Goal: Information Seeking & Learning: Learn about a topic

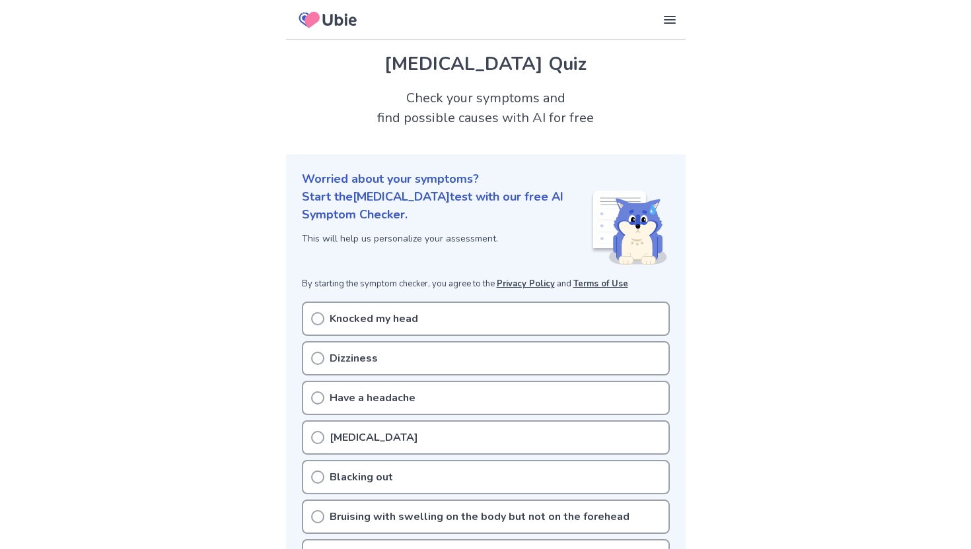
click at [361, 326] on p "Knocked my head" at bounding box center [373, 319] width 88 height 16
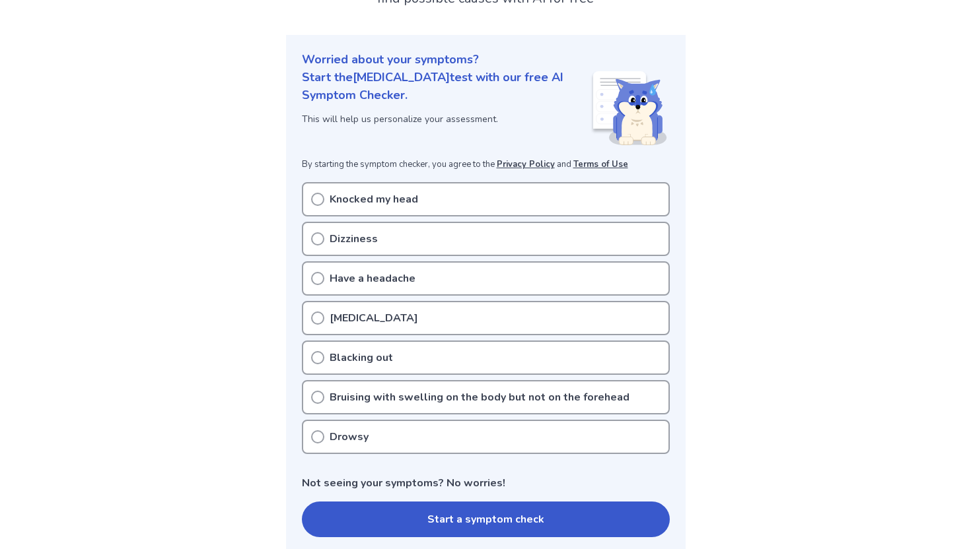
scroll to position [145, 0]
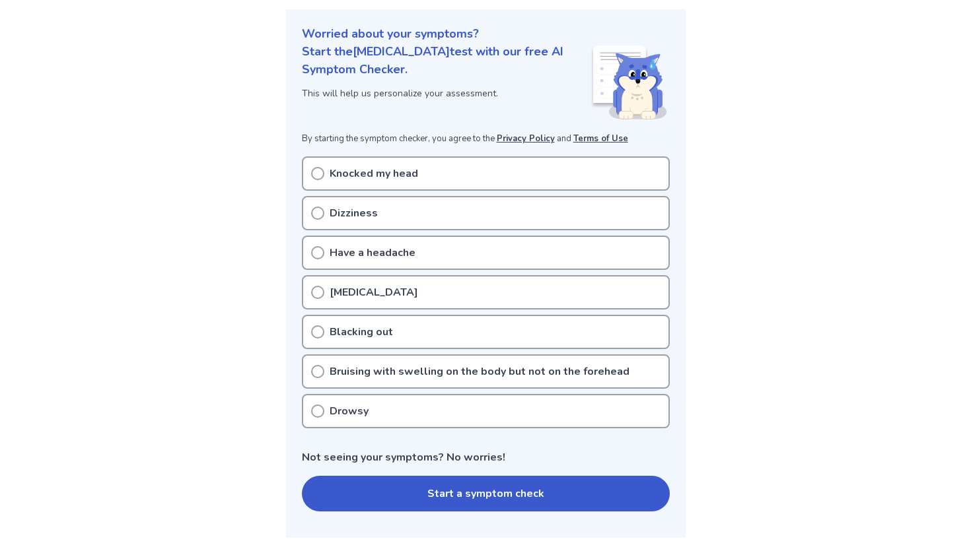
click at [401, 250] on p "Have a headache" at bounding box center [372, 253] width 86 height 16
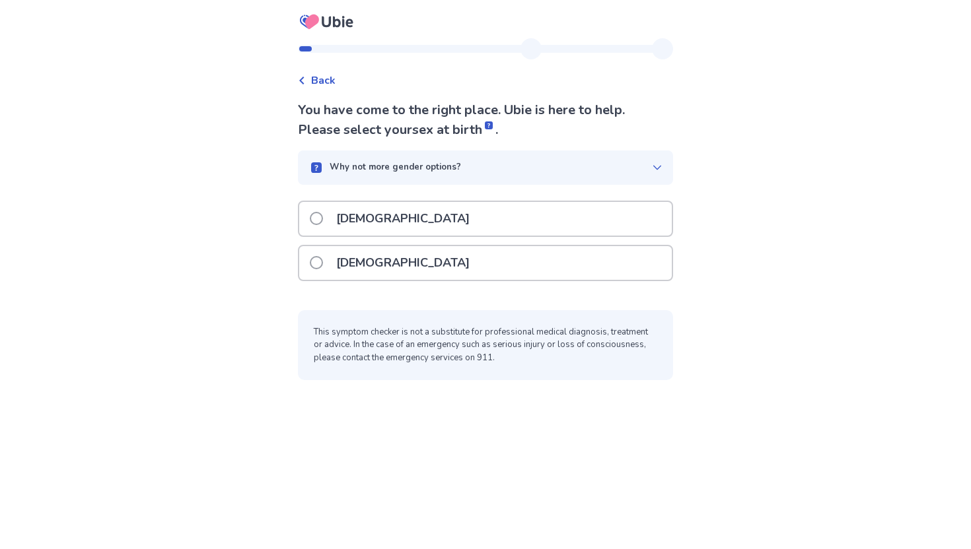
click at [415, 266] on div "Female" at bounding box center [485, 263] width 372 height 34
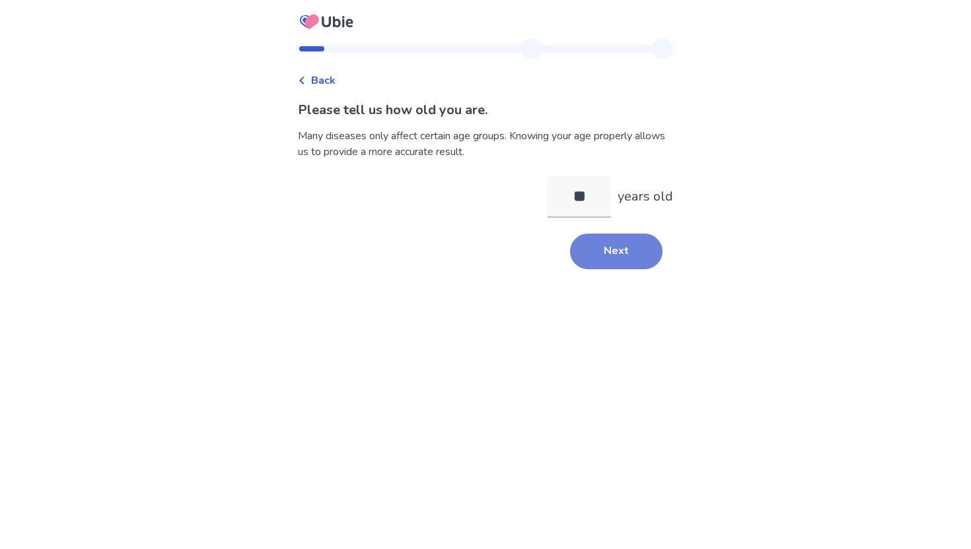
click at [588, 260] on button "Next" at bounding box center [616, 252] width 92 height 36
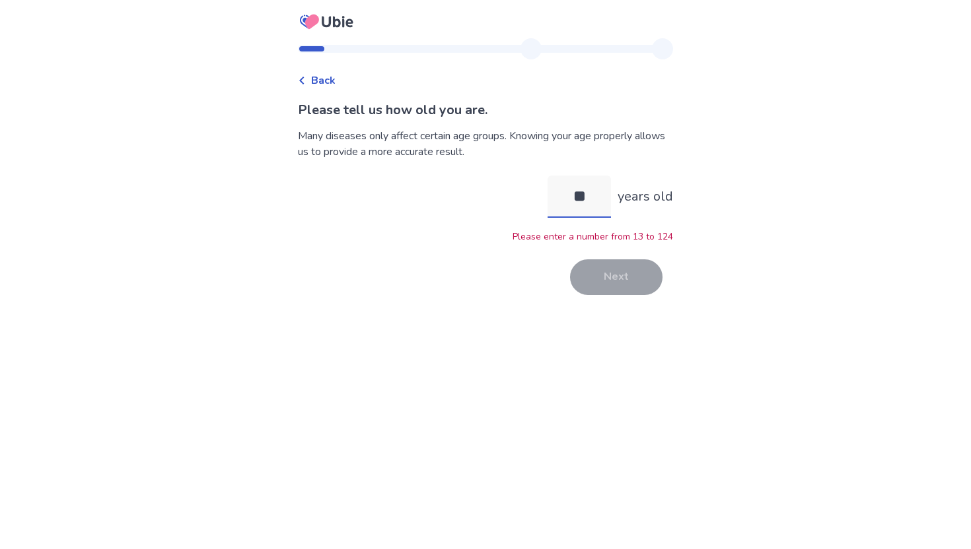
click at [578, 199] on input "**" at bounding box center [578, 197] width 63 height 42
type input "**"
click at [649, 268] on button "Next" at bounding box center [616, 277] width 92 height 36
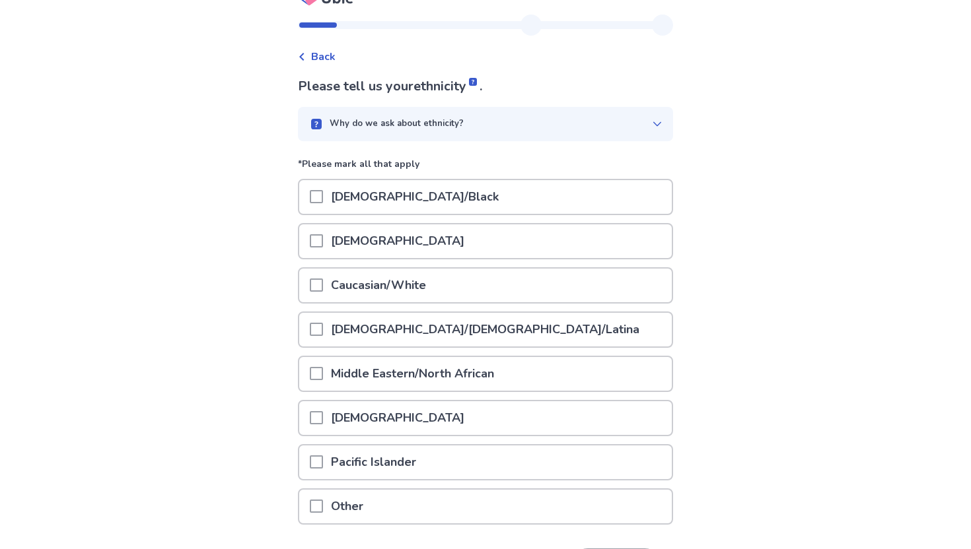
click at [401, 201] on p "African American/Black" at bounding box center [415, 197] width 184 height 34
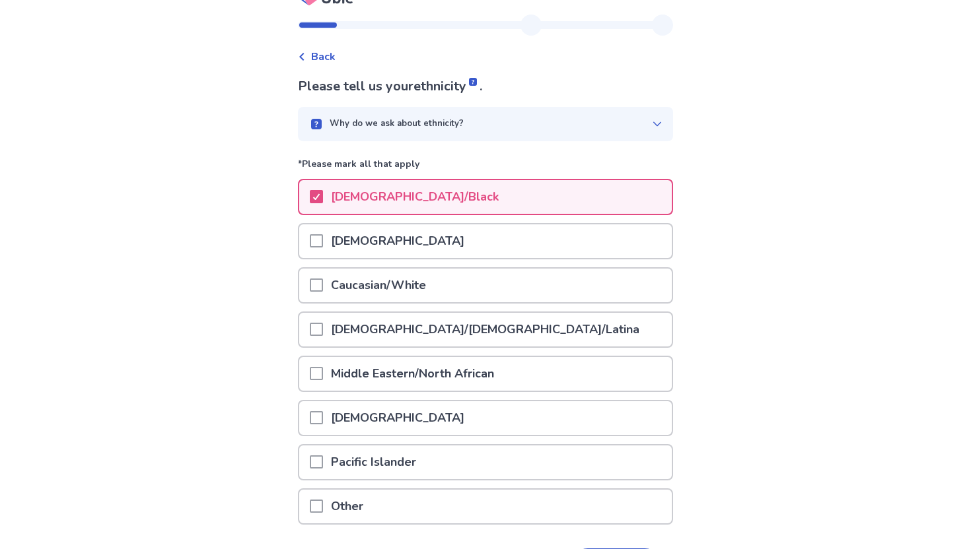
scroll to position [94, 0]
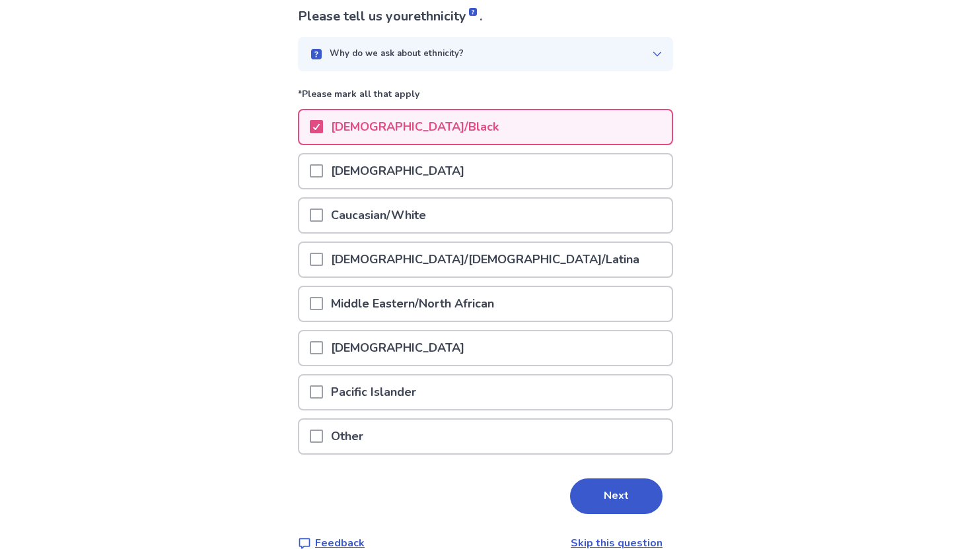
click at [389, 256] on p "Hispanic/Latino/Latina" at bounding box center [485, 260] width 324 height 34
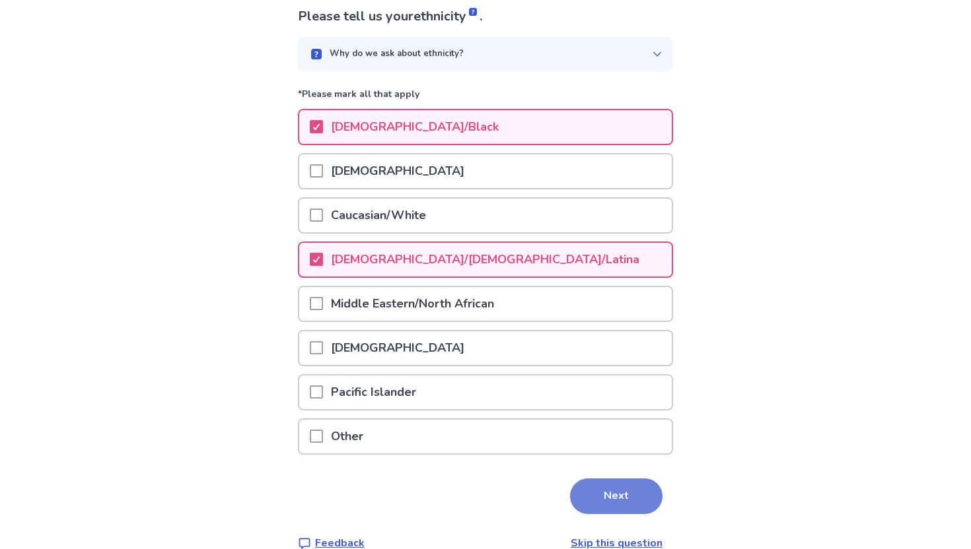
click at [587, 488] on button "Next" at bounding box center [616, 497] width 92 height 36
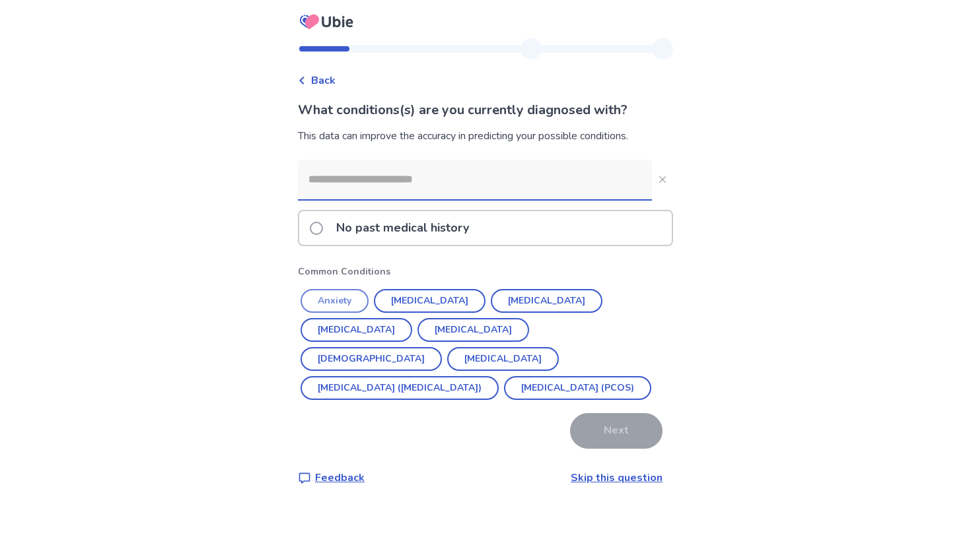
click at [342, 298] on button "Anxiety" at bounding box center [334, 301] width 68 height 24
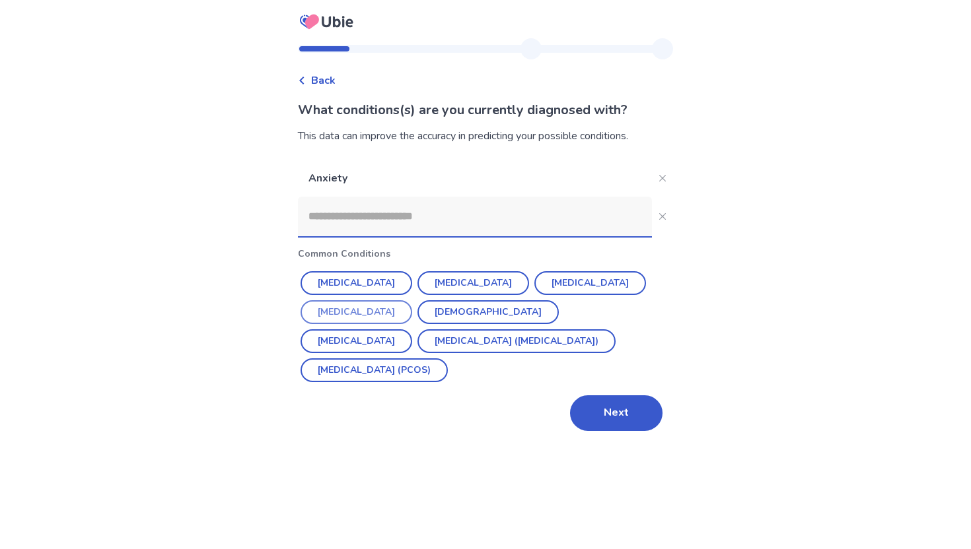
drag, startPoint x: 300, startPoint y: 302, endPoint x: 386, endPoint y: 308, distance: 85.4
click at [385, 308] on div "Back What conditions(s) are you currently diagnosed with? This data can improve…" at bounding box center [485, 242] width 396 height 409
click at [386, 308] on button "Hypothyroidism" at bounding box center [356, 312] width 112 height 24
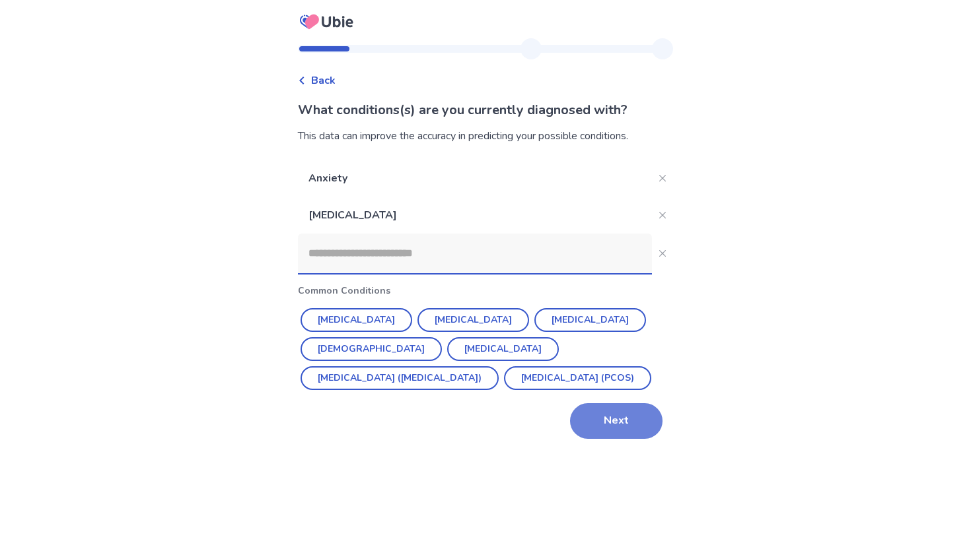
click at [580, 427] on button "Next" at bounding box center [616, 421] width 92 height 36
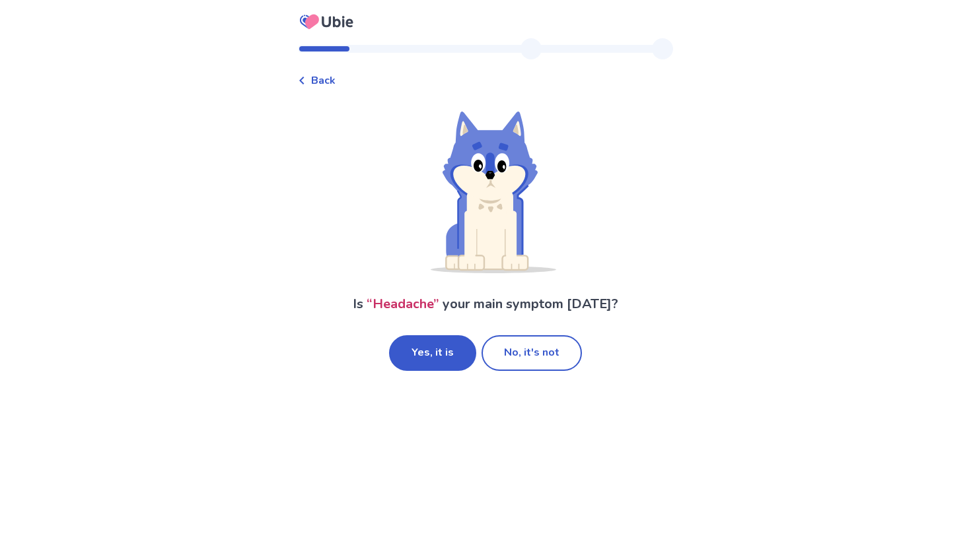
click at [306, 81] on icon at bounding box center [302, 81] width 8 height 8
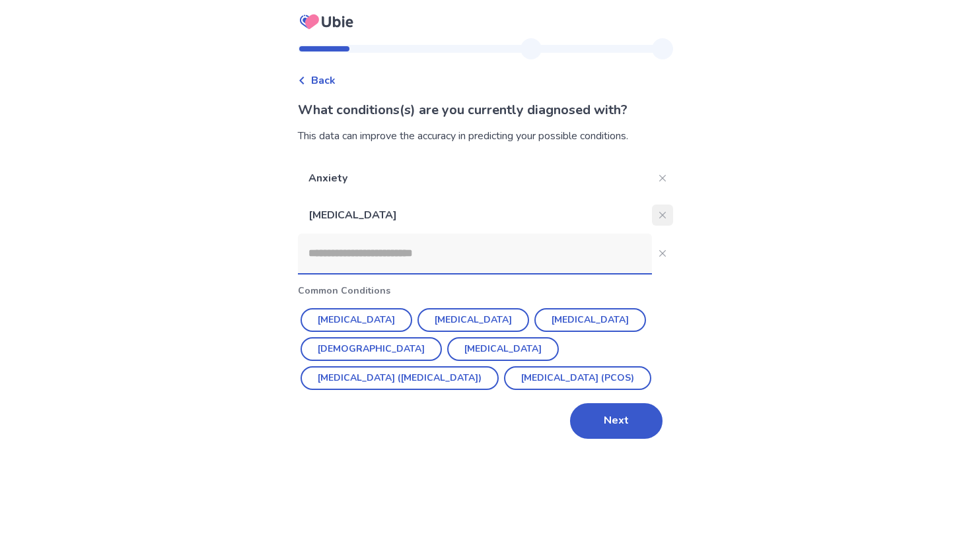
click at [652, 219] on button "Close" at bounding box center [662, 215] width 21 height 21
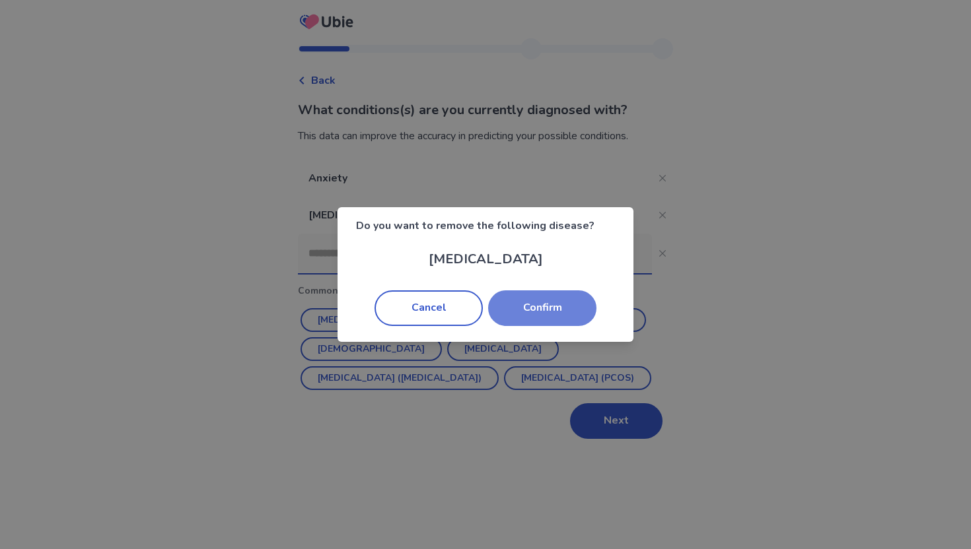
click at [554, 298] on button "Confirm" at bounding box center [542, 309] width 108 height 36
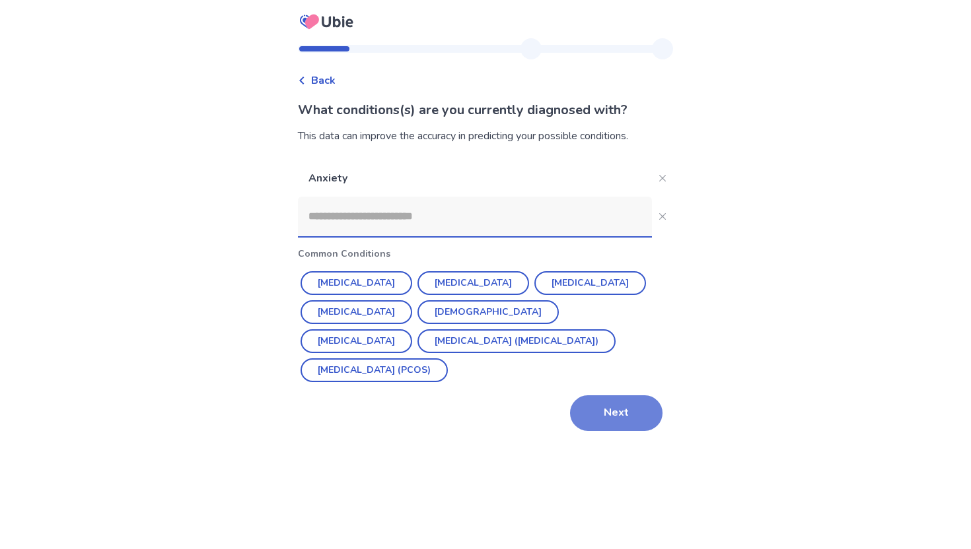
click at [595, 423] on button "Next" at bounding box center [616, 414] width 92 height 36
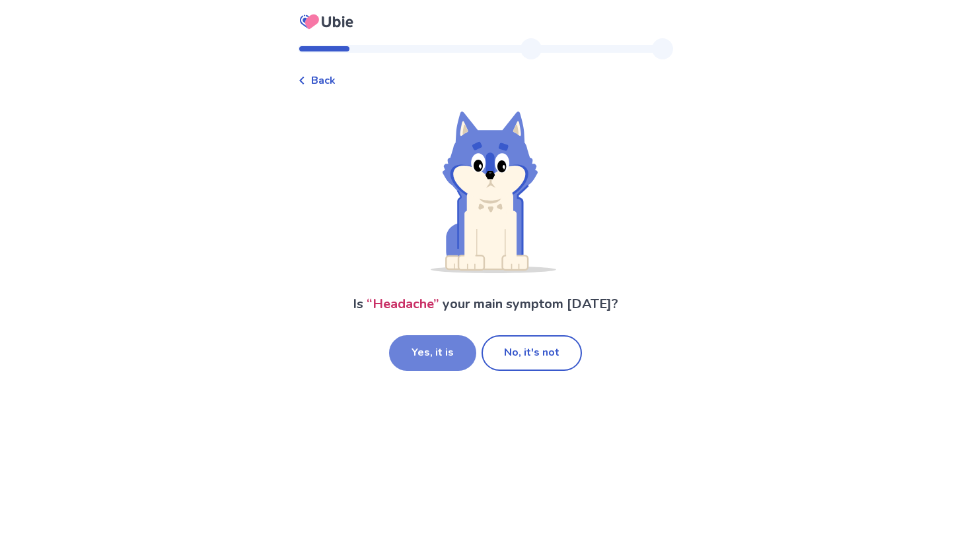
click at [442, 343] on button "Yes, it is" at bounding box center [432, 353] width 87 height 36
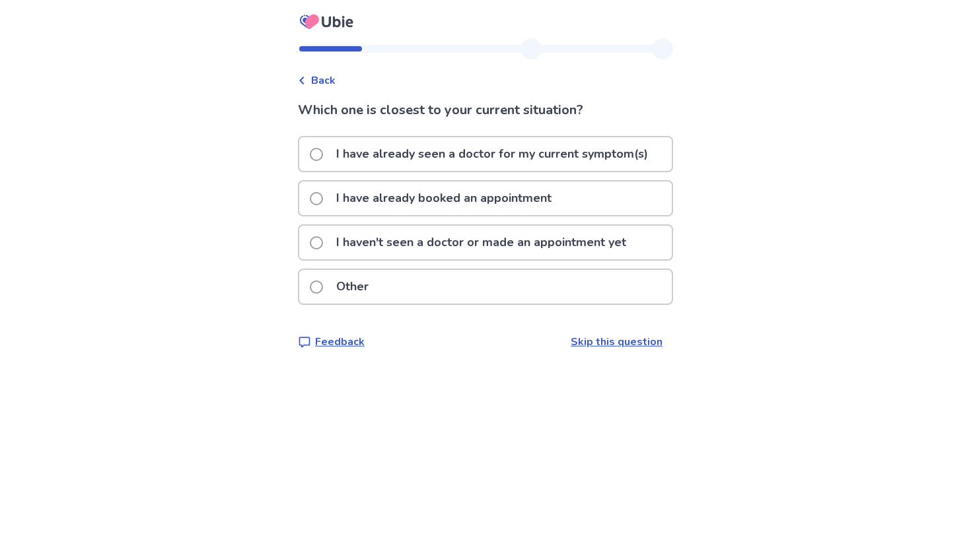
click at [473, 252] on p "I haven't seen a doctor or made an appointment yet" at bounding box center [481, 243] width 306 height 34
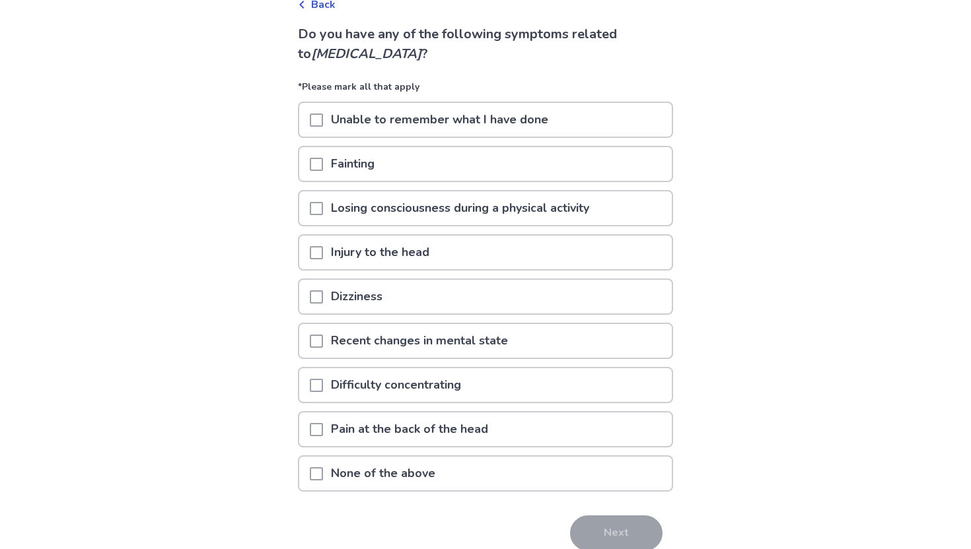
scroll to position [96, 0]
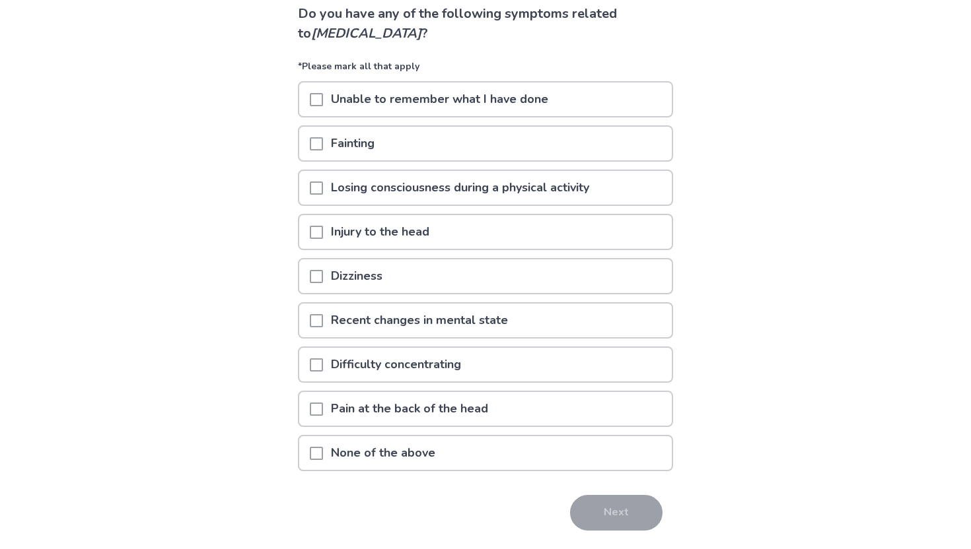
click at [485, 279] on div "Dizziness" at bounding box center [485, 276] width 372 height 34
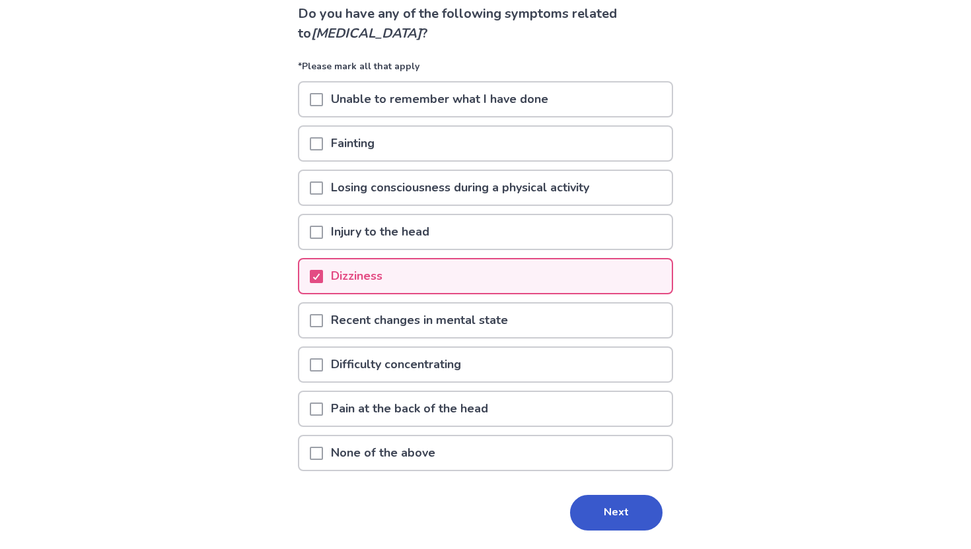
click at [489, 367] on div "Difficulty concentrating" at bounding box center [485, 365] width 372 height 34
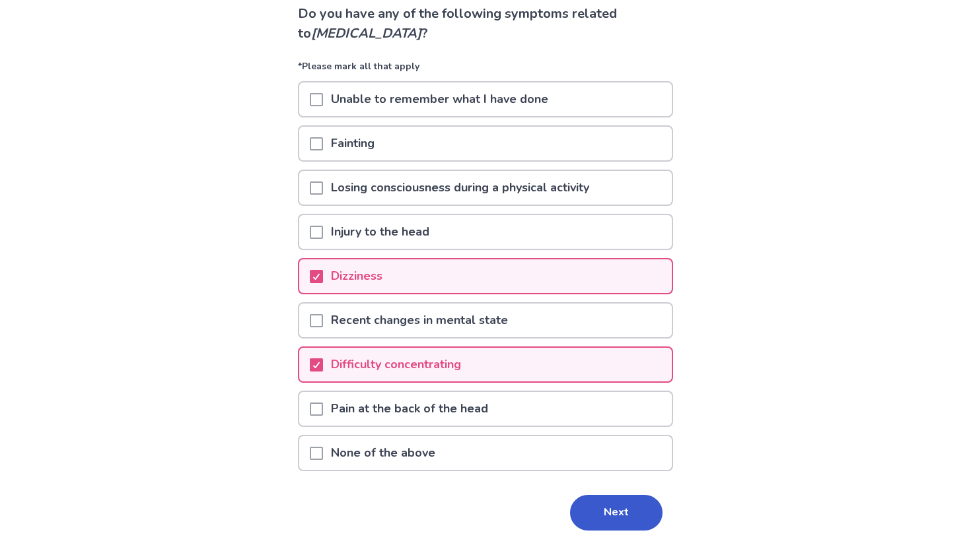
click at [490, 422] on p "Pain at the back of the head" at bounding box center [409, 409] width 173 height 34
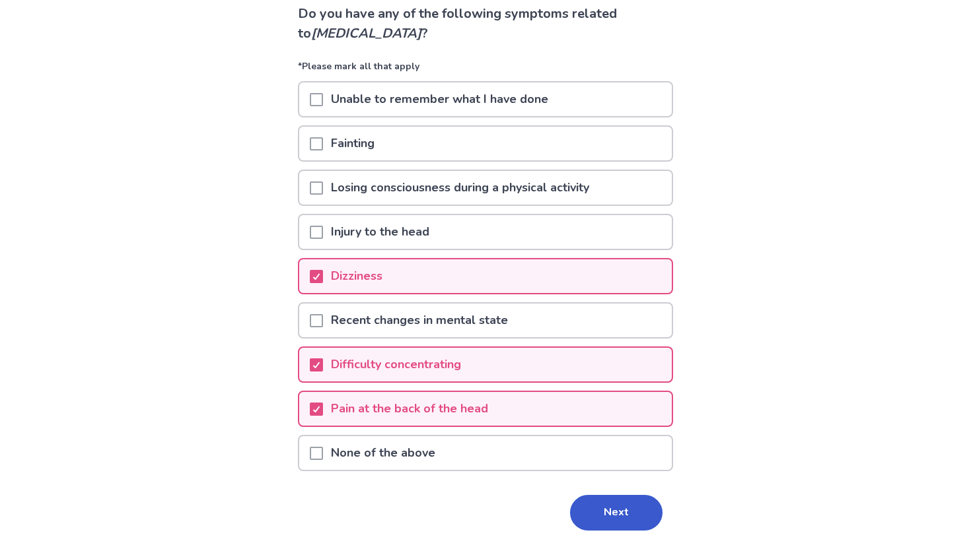
click at [569, 329] on div "Recent changes in mental state" at bounding box center [485, 321] width 372 height 34
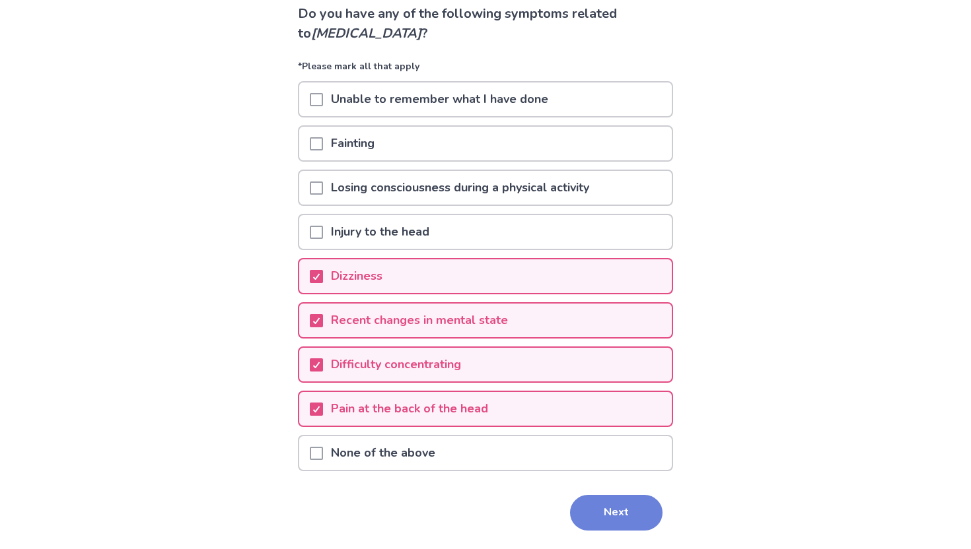
click at [581, 500] on button "Next" at bounding box center [616, 513] width 92 height 36
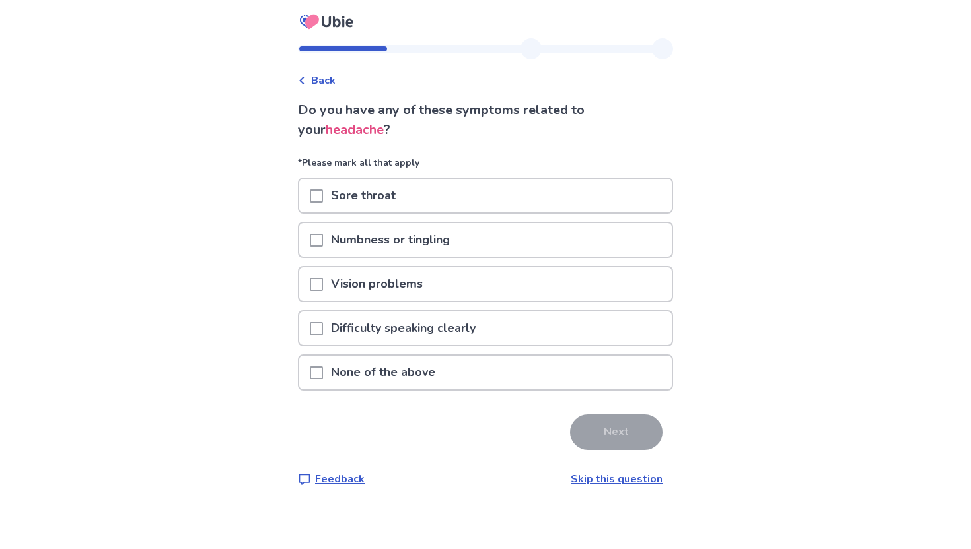
click at [452, 276] on div "Vision problems" at bounding box center [485, 284] width 372 height 34
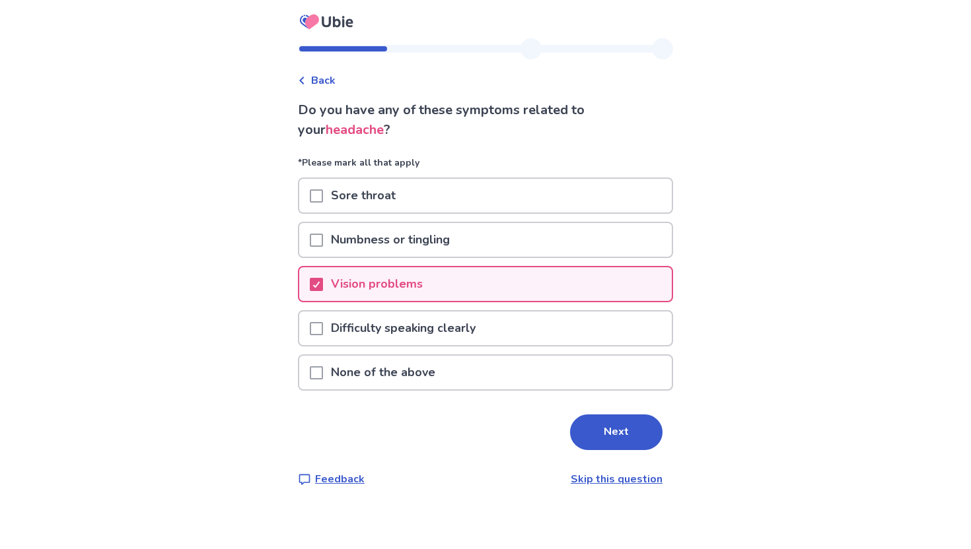
click at [454, 345] on div "Difficulty speaking clearly" at bounding box center [485, 328] width 375 height 36
click at [475, 325] on p "Difficulty speaking clearly" at bounding box center [403, 329] width 160 height 34
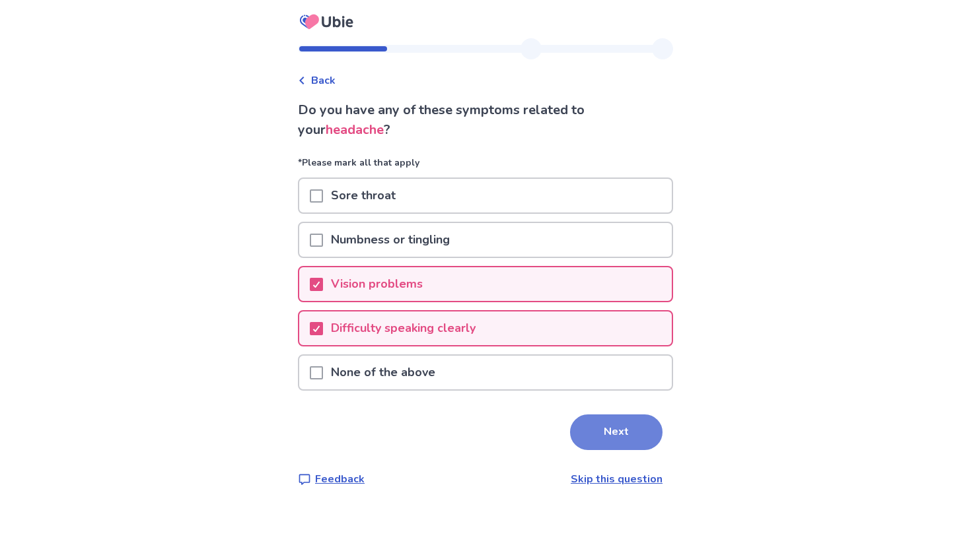
click at [589, 430] on button "Next" at bounding box center [616, 433] width 92 height 36
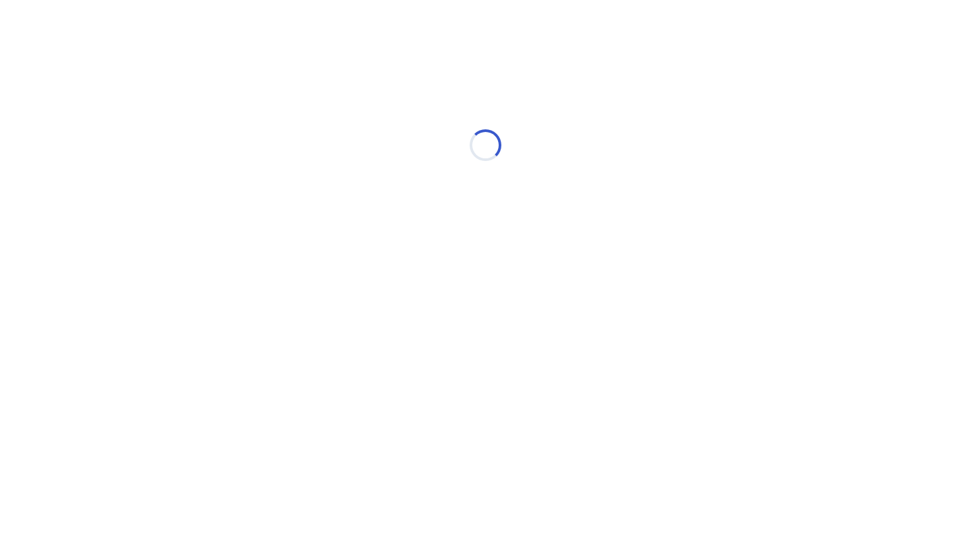
select select "*"
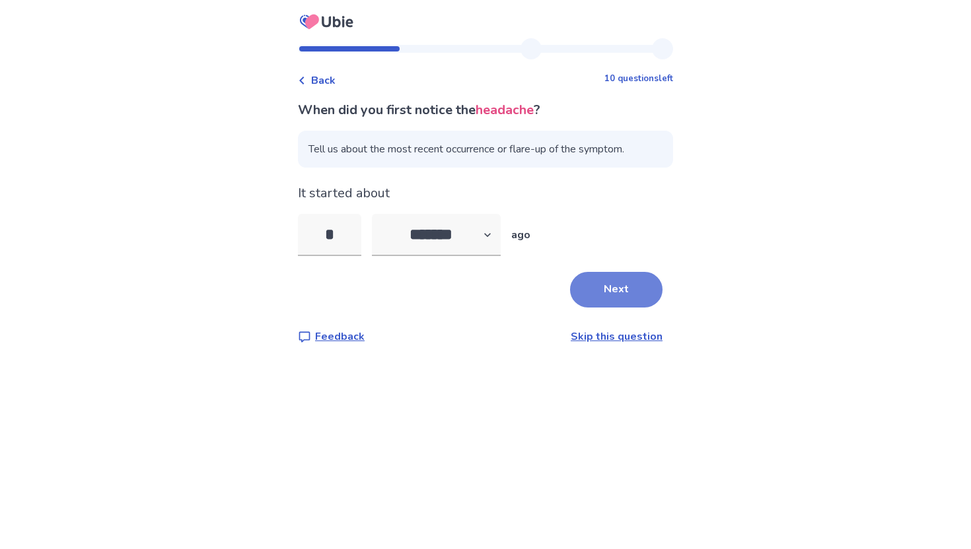
type input "*"
click at [589, 291] on button "Next" at bounding box center [616, 290] width 92 height 36
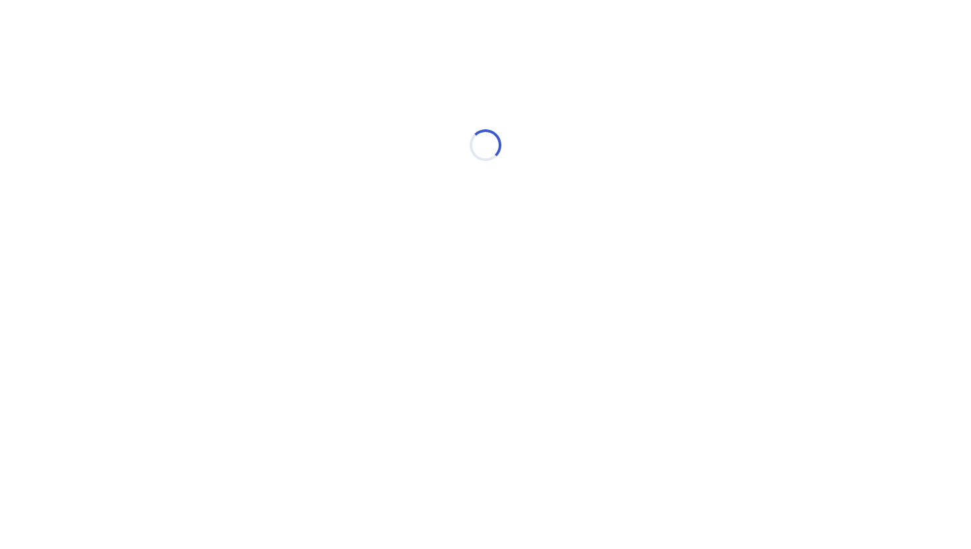
select select "*"
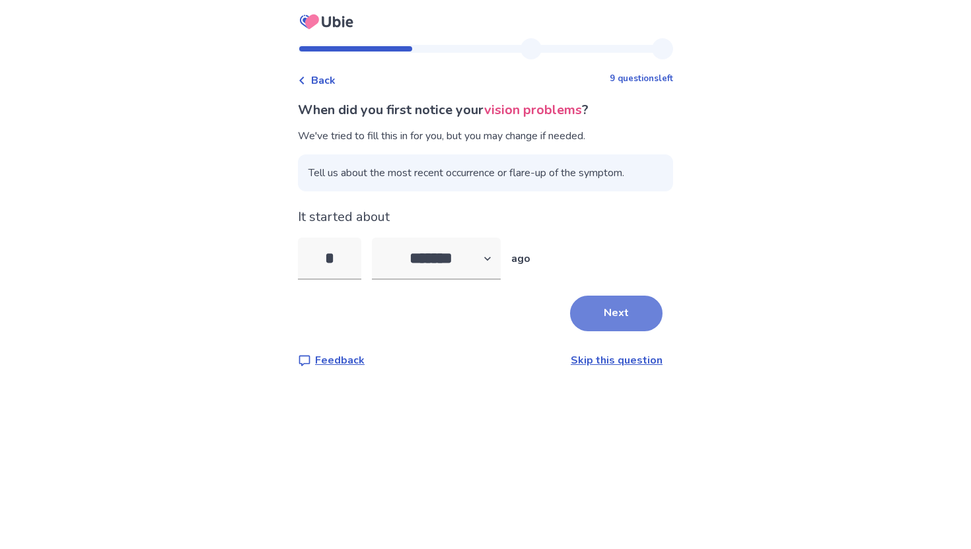
click at [584, 304] on button "Next" at bounding box center [616, 314] width 92 height 36
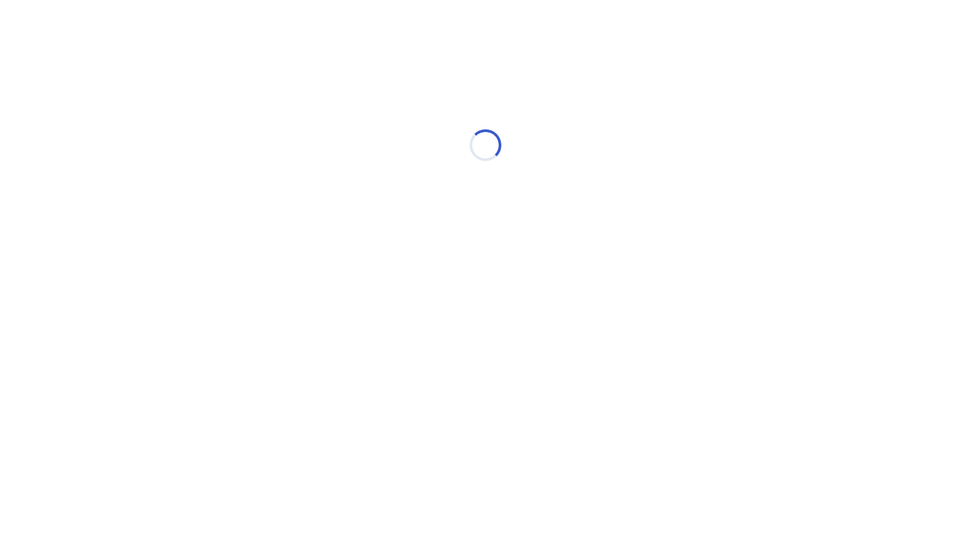
select select "*"
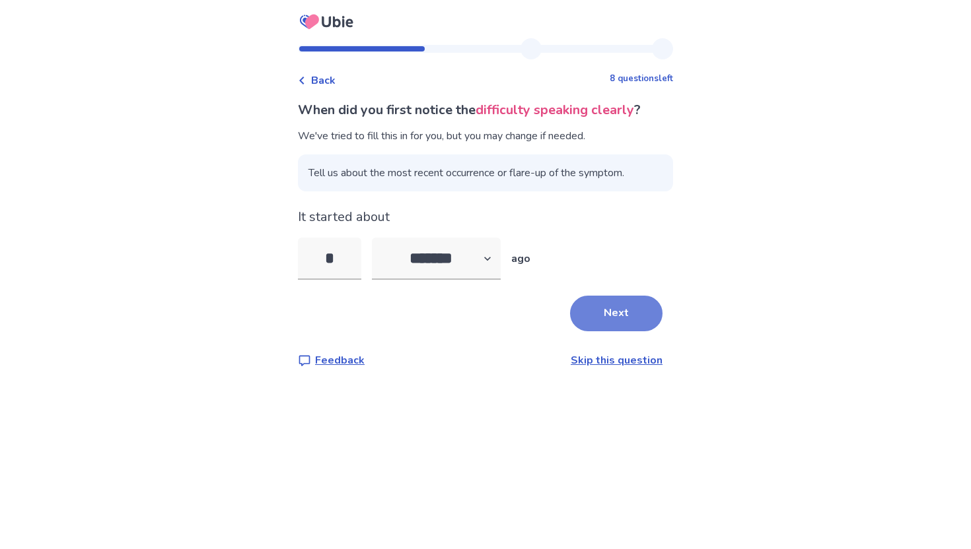
click at [602, 324] on button "Next" at bounding box center [616, 314] width 92 height 36
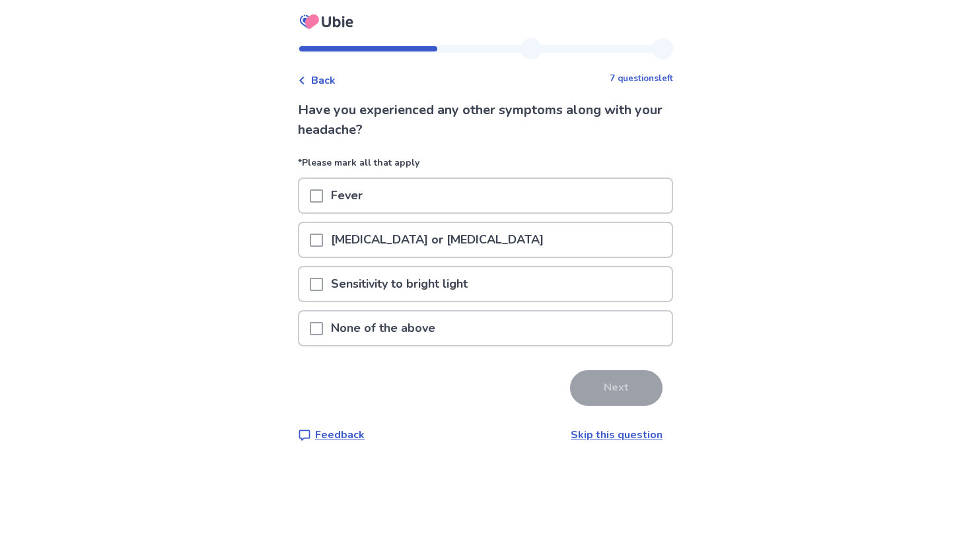
click at [495, 297] on div "Sensitivity to bright light" at bounding box center [485, 284] width 372 height 34
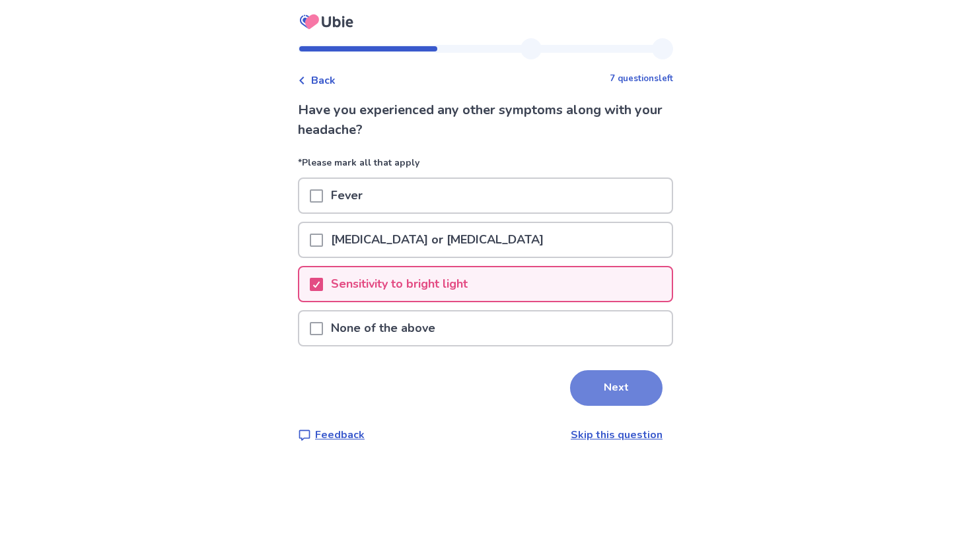
click at [599, 401] on button "Next" at bounding box center [616, 388] width 92 height 36
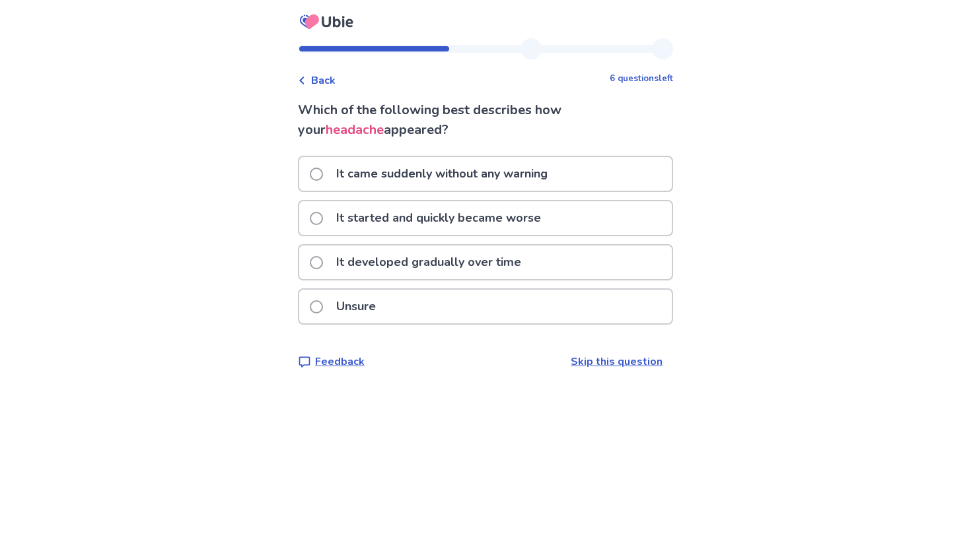
click at [629, 168] on div "It came suddenly without any warning" at bounding box center [485, 174] width 372 height 34
click at [380, 220] on p "It started and quickly became worse" at bounding box center [438, 218] width 221 height 34
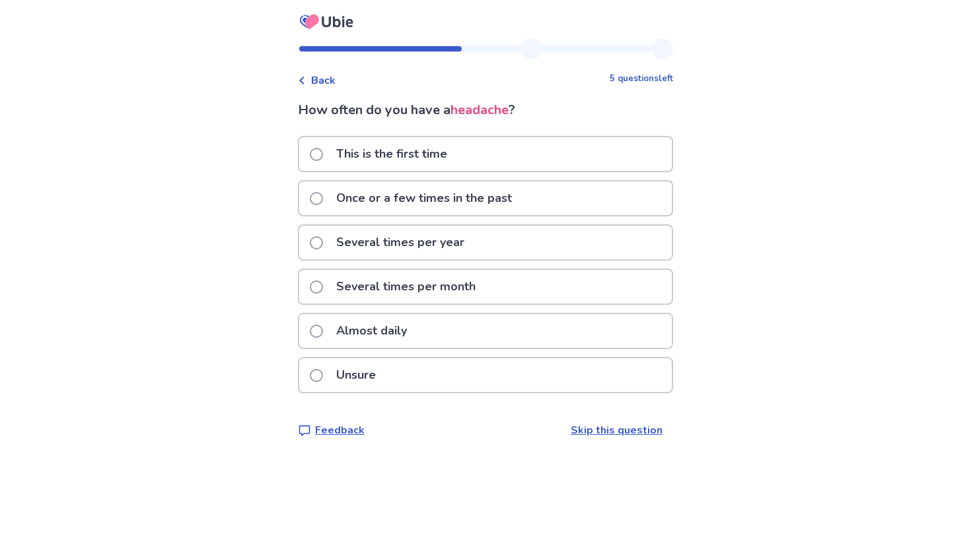
click at [432, 293] on p "Several times per month" at bounding box center [405, 287] width 155 height 34
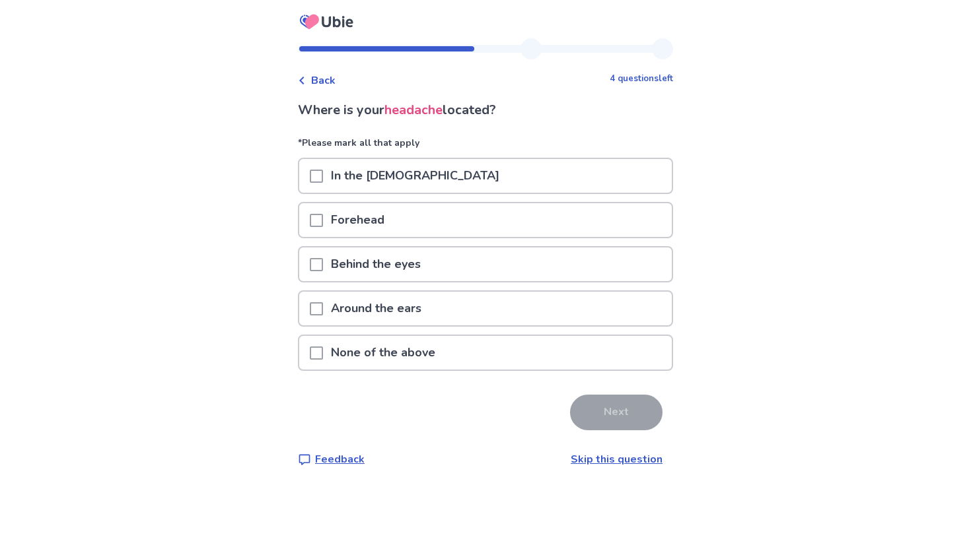
click at [429, 180] on div "In the temples" at bounding box center [485, 176] width 372 height 34
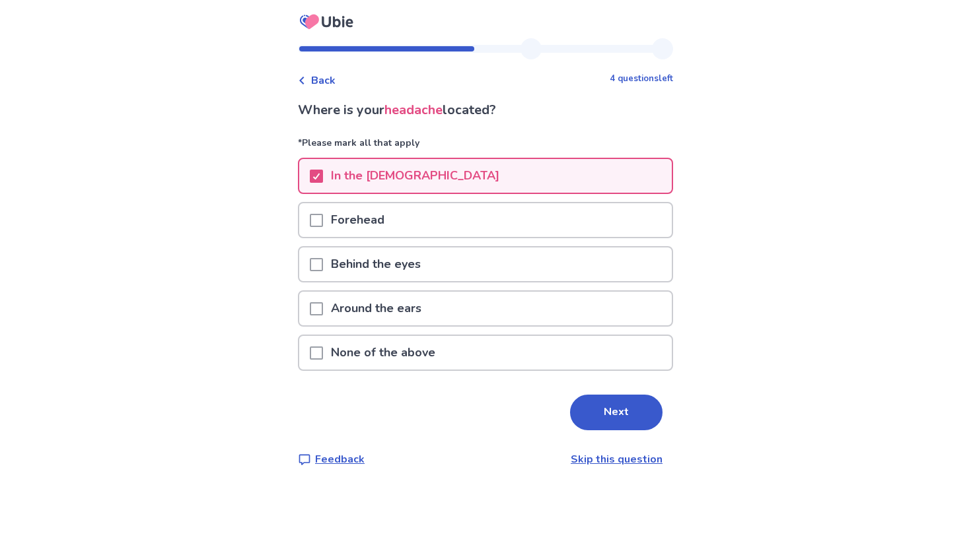
click at [405, 267] on p "Behind the eyes" at bounding box center [376, 265] width 106 height 34
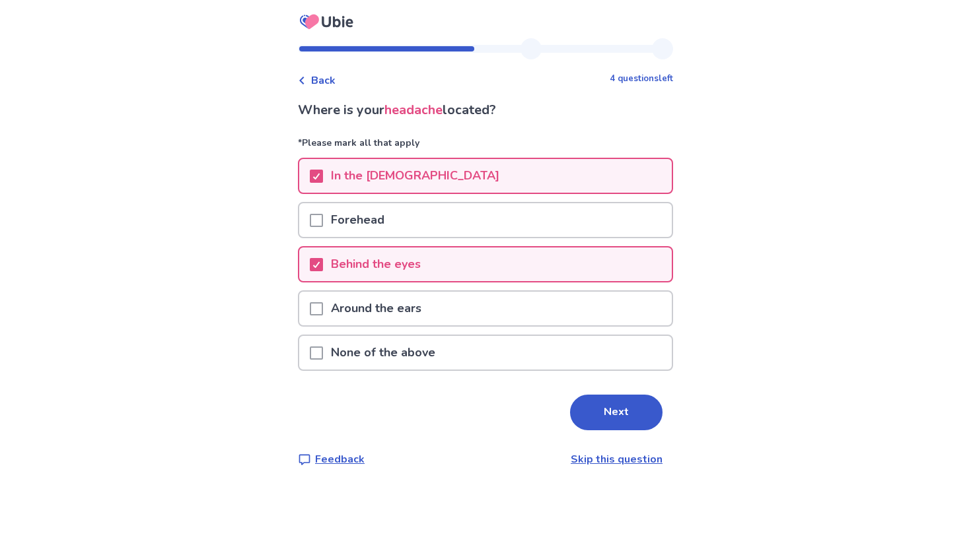
click at [415, 322] on p "Around the ears" at bounding box center [376, 309] width 106 height 34
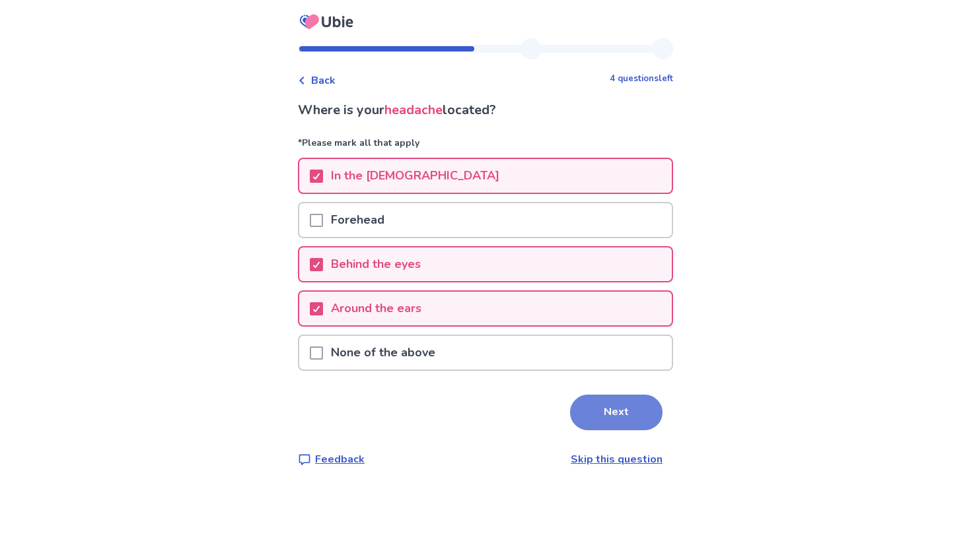
click at [593, 407] on button "Next" at bounding box center [616, 413] width 92 height 36
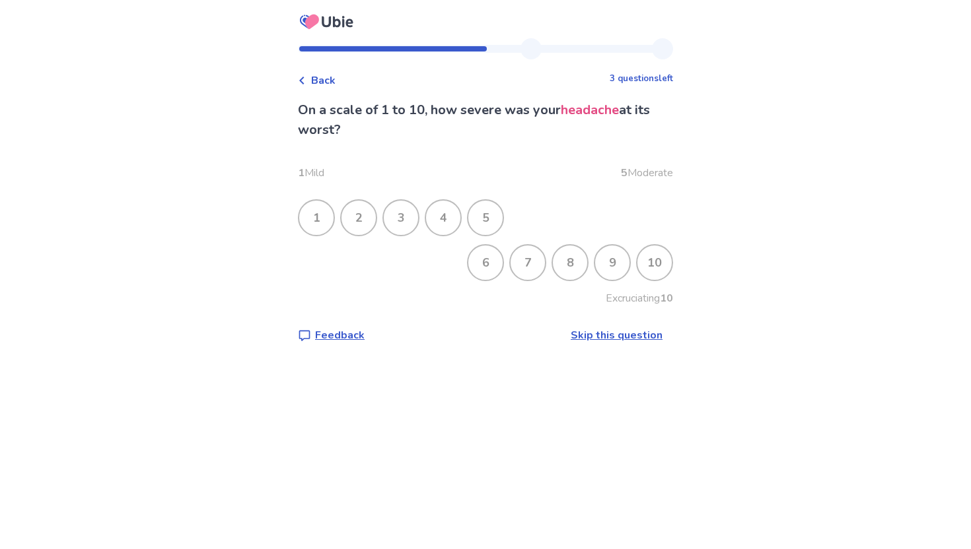
click at [563, 264] on div "8" at bounding box center [570, 263] width 34 height 34
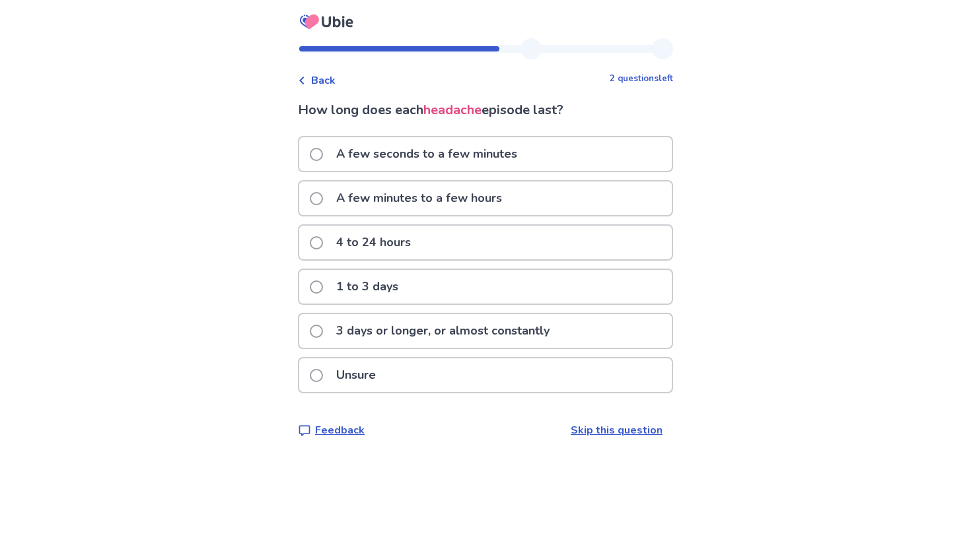
click at [551, 306] on div "1 to 3 days" at bounding box center [485, 291] width 375 height 44
click at [323, 238] on span at bounding box center [316, 242] width 13 height 13
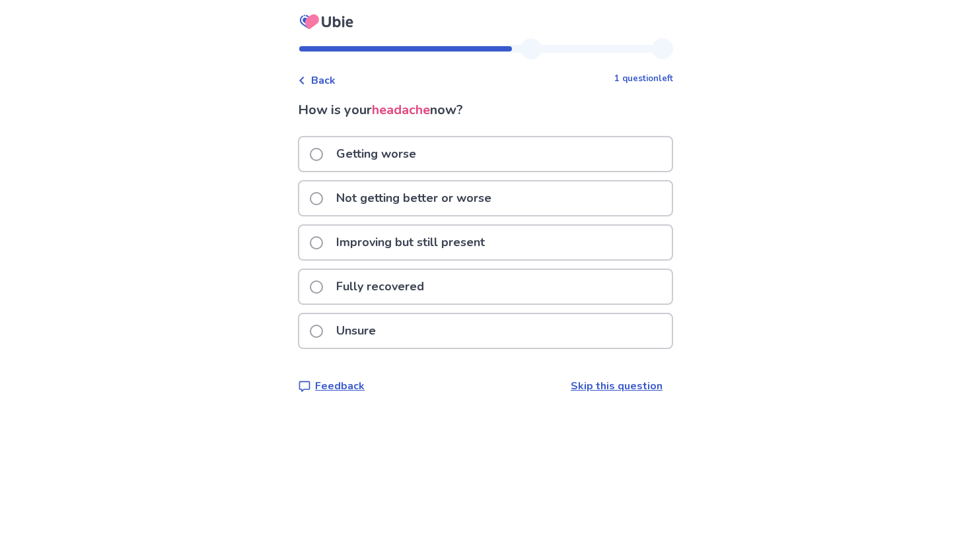
click at [473, 243] on p "Improving but still present" at bounding box center [410, 243] width 164 height 34
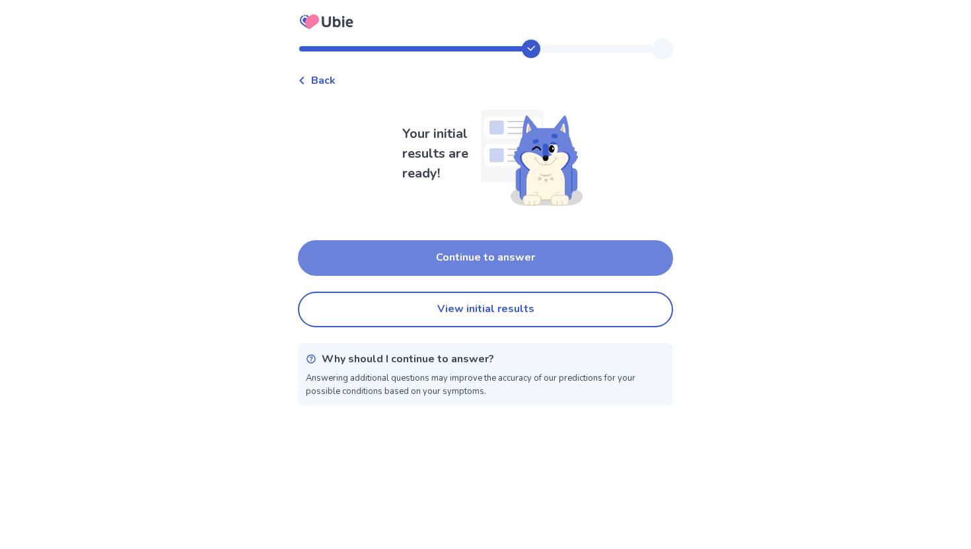
click at [477, 246] on button "Continue to answer" at bounding box center [485, 258] width 375 height 36
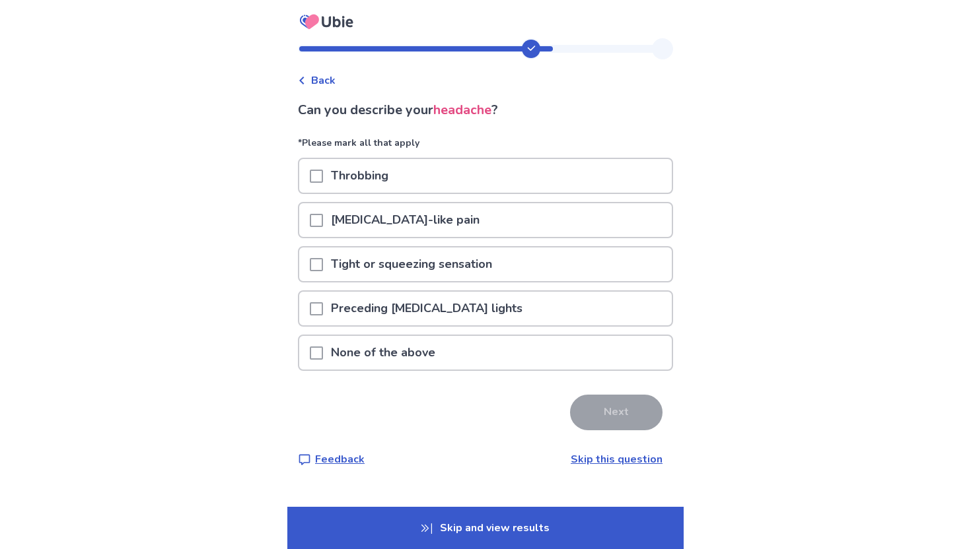
click at [476, 176] on div "Throbbing" at bounding box center [485, 176] width 372 height 34
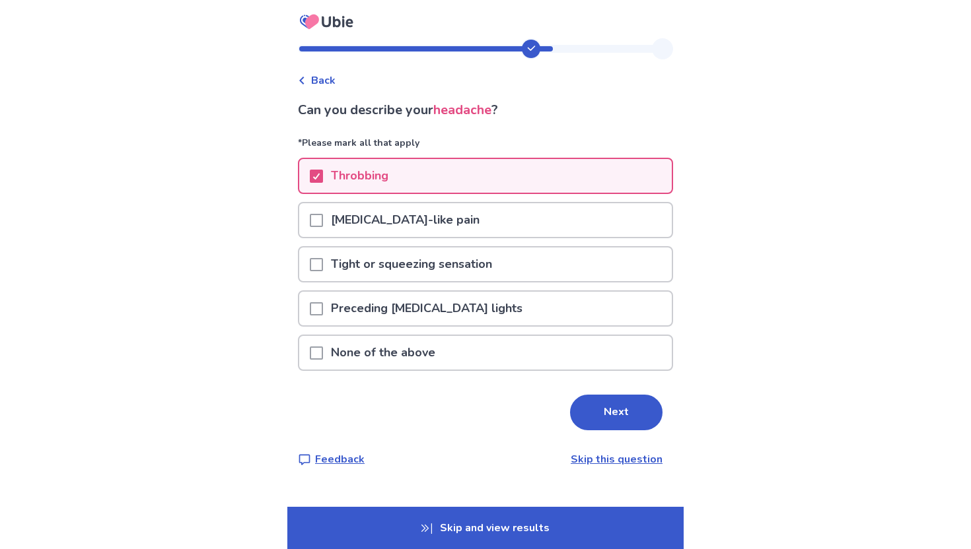
click at [475, 275] on p "Tight or squeezing sensation" at bounding box center [411, 265] width 177 height 34
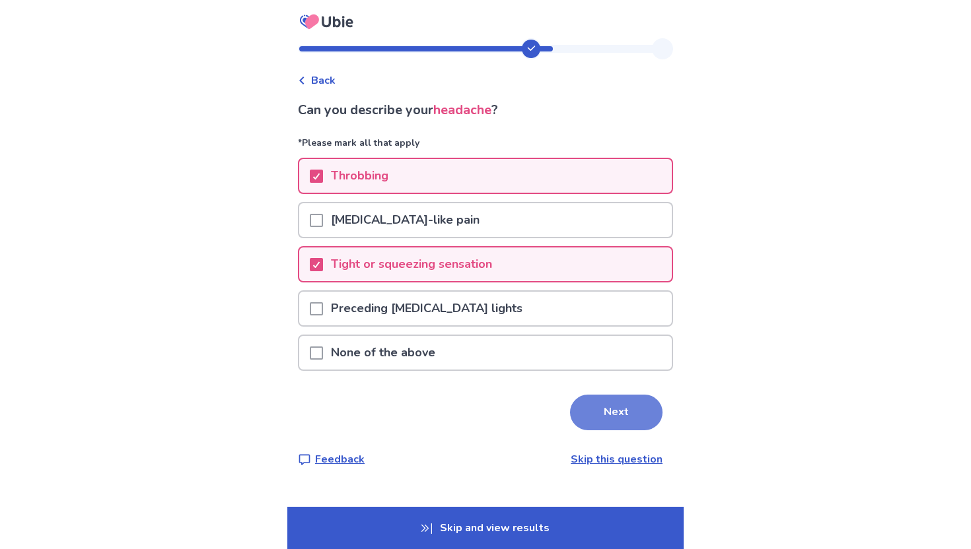
click at [587, 415] on button "Next" at bounding box center [616, 413] width 92 height 36
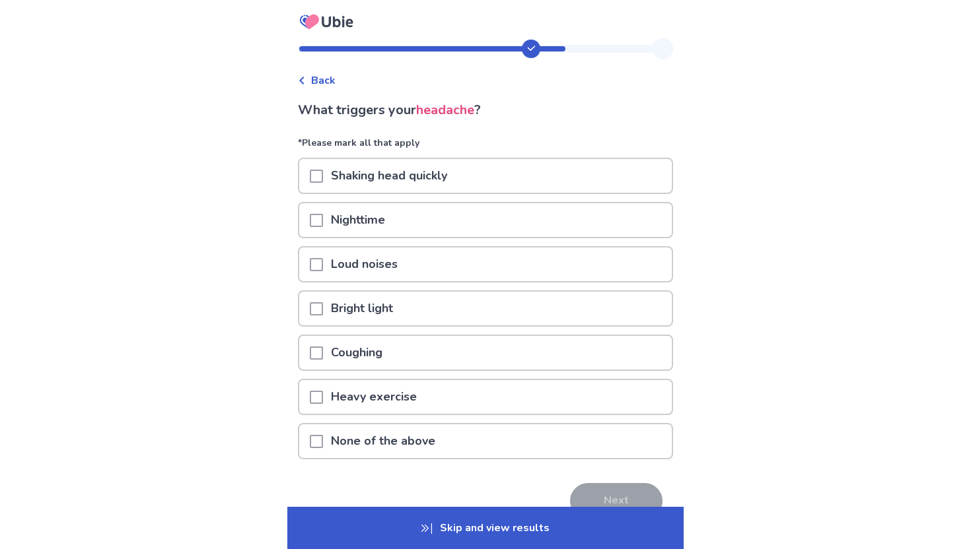
click at [425, 314] on div "Bright light" at bounding box center [485, 309] width 372 height 34
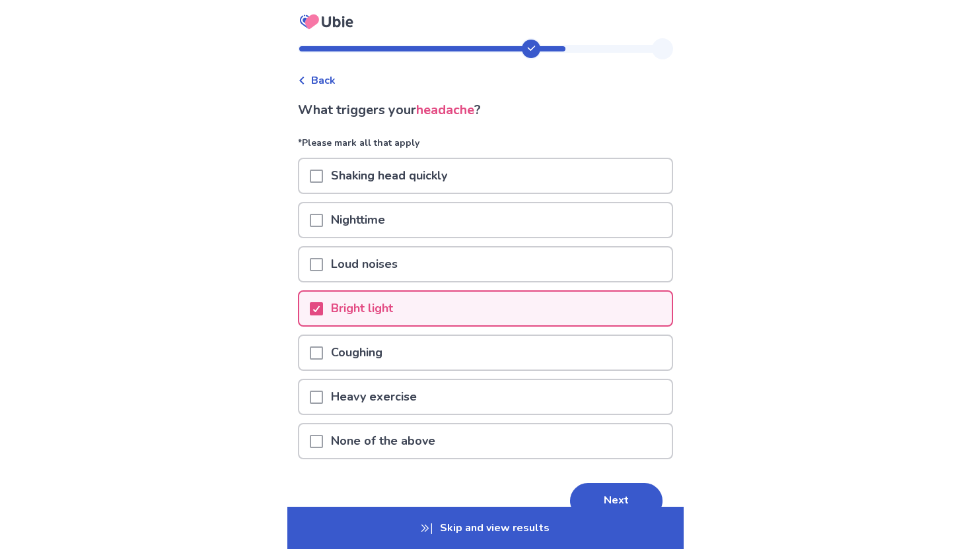
click at [427, 358] on div "Coughing" at bounding box center [485, 353] width 372 height 34
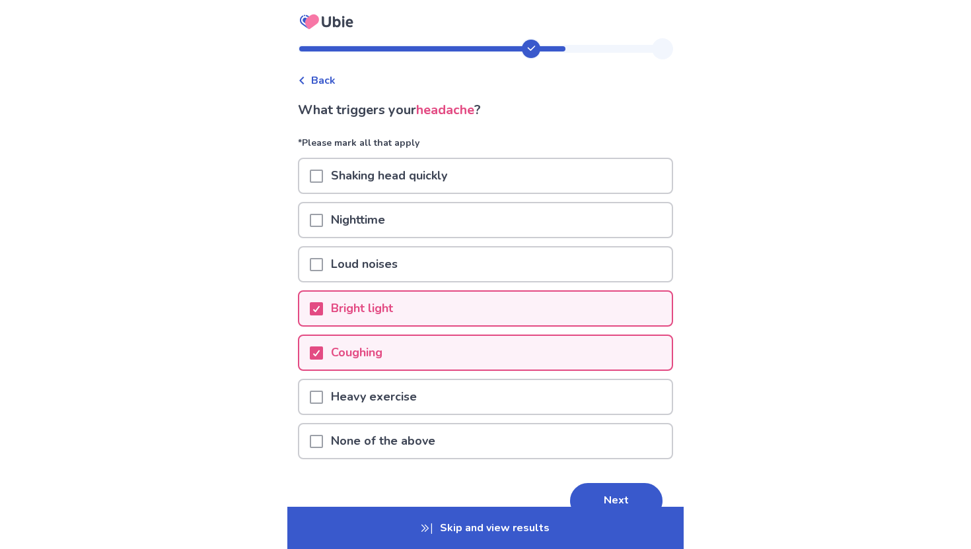
click at [427, 358] on div "Coughing" at bounding box center [485, 353] width 372 height 34
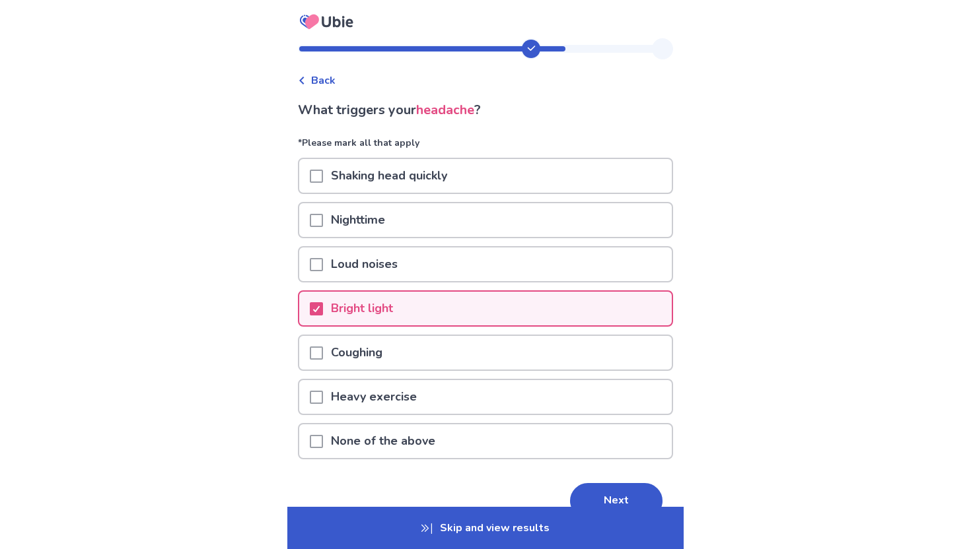
click at [405, 277] on p "Loud noises" at bounding box center [364, 265] width 83 height 34
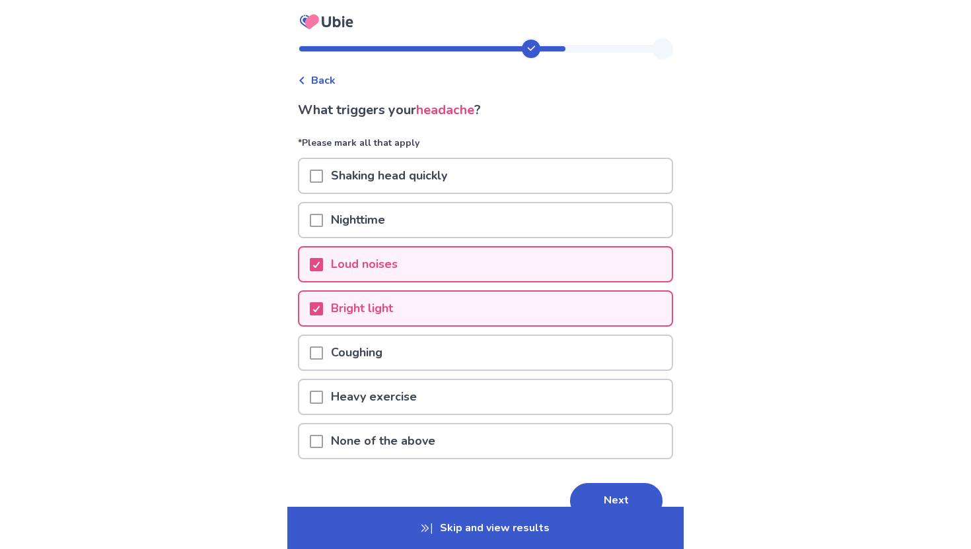
click at [392, 441] on p "None of the above" at bounding box center [383, 442] width 120 height 34
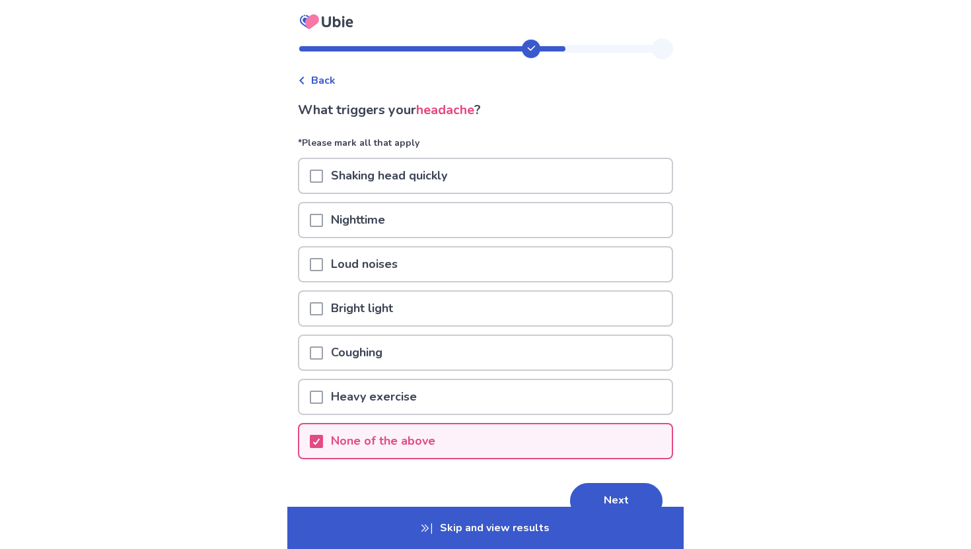
click at [380, 320] on p "Bright light" at bounding box center [362, 309] width 78 height 34
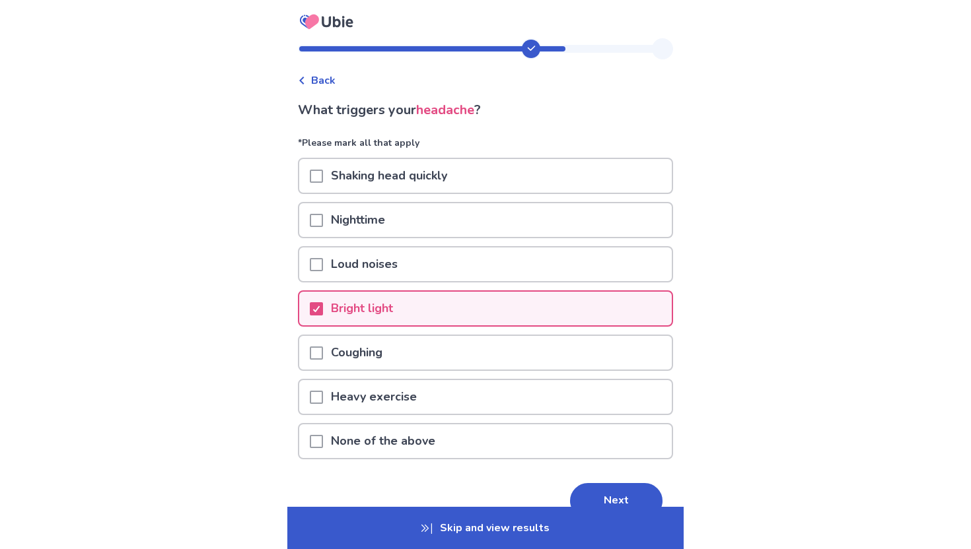
click at [383, 265] on p "Loud noises" at bounding box center [364, 265] width 83 height 34
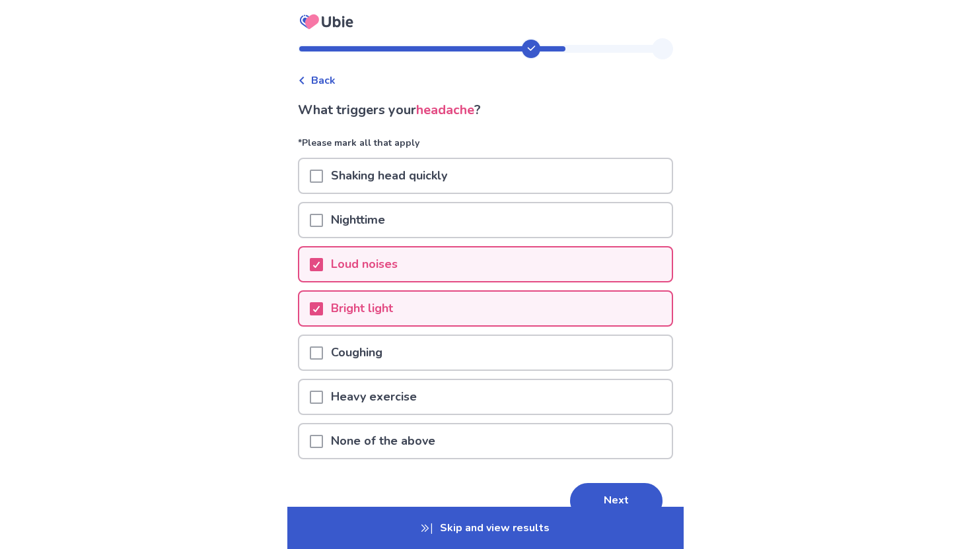
click at [400, 181] on p "Shaking head quickly" at bounding box center [389, 176] width 132 height 34
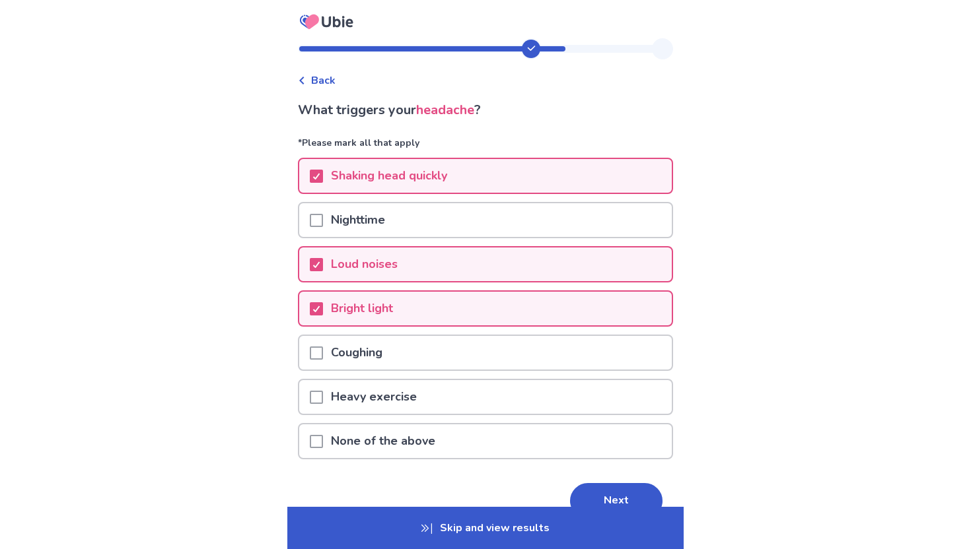
scroll to position [70, 0]
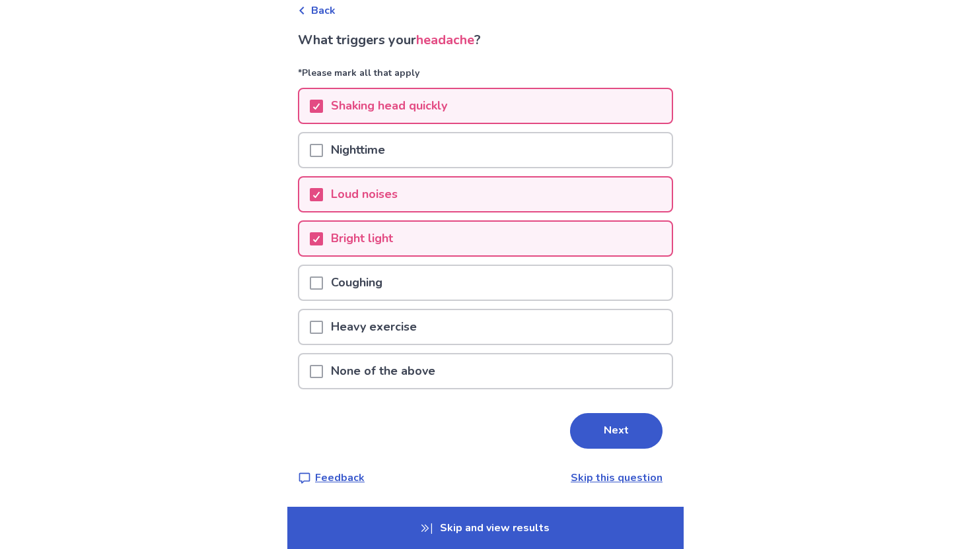
click at [594, 452] on div "What triggers your headache ? *Please mark all that apply Shaking head quickly …" at bounding box center [485, 258] width 375 height 456
click at [592, 434] on button "Next" at bounding box center [616, 431] width 92 height 36
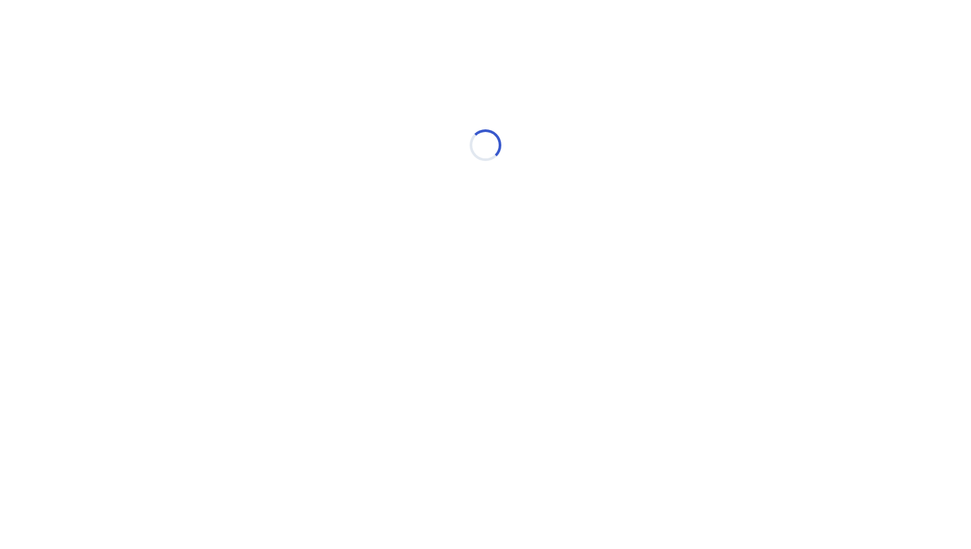
scroll to position [0, 0]
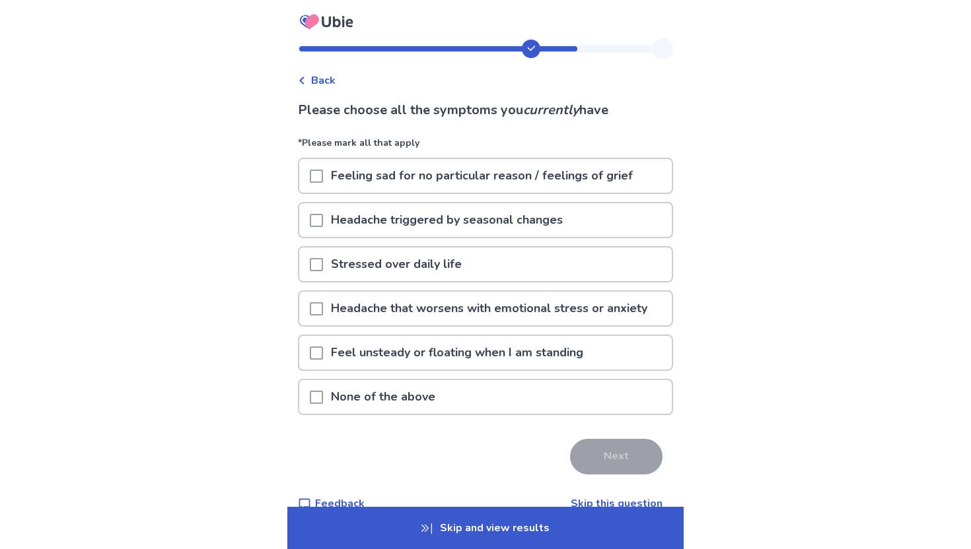
click at [542, 170] on p "Feeling sad for no particular reason / feelings of grief" at bounding box center [482, 176] width 318 height 34
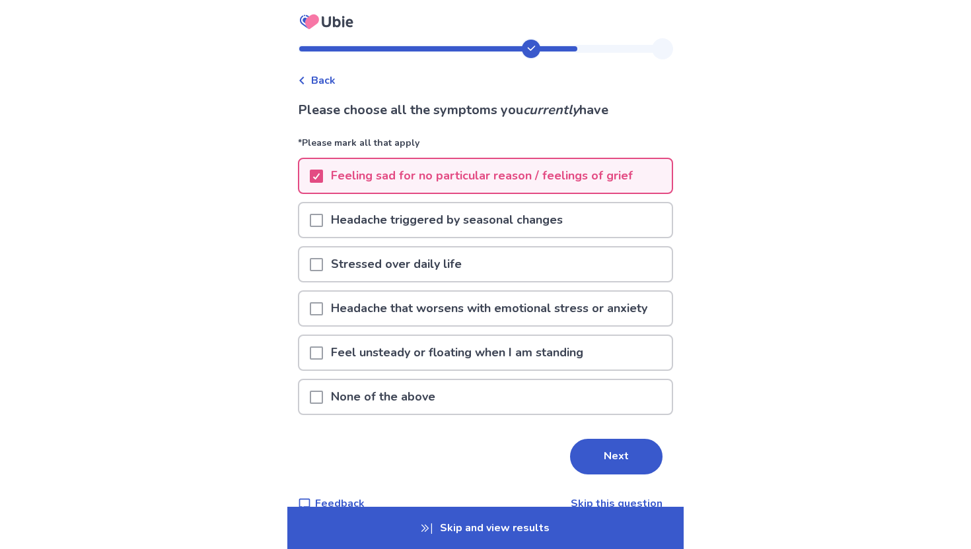
click at [532, 277] on div "Stressed over daily life" at bounding box center [485, 265] width 372 height 34
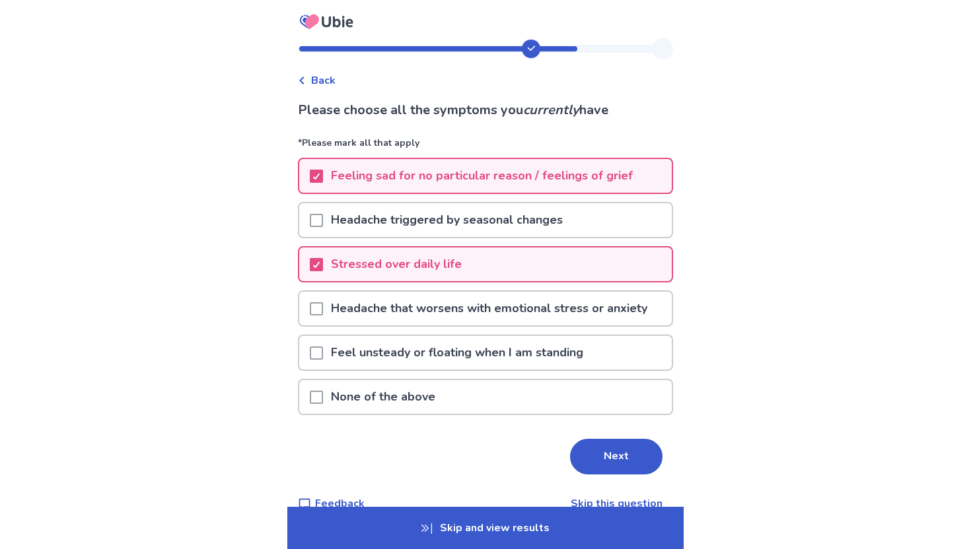
click at [536, 318] on p "Headache that worsens with emotional stress or anxiety" at bounding box center [489, 309] width 332 height 34
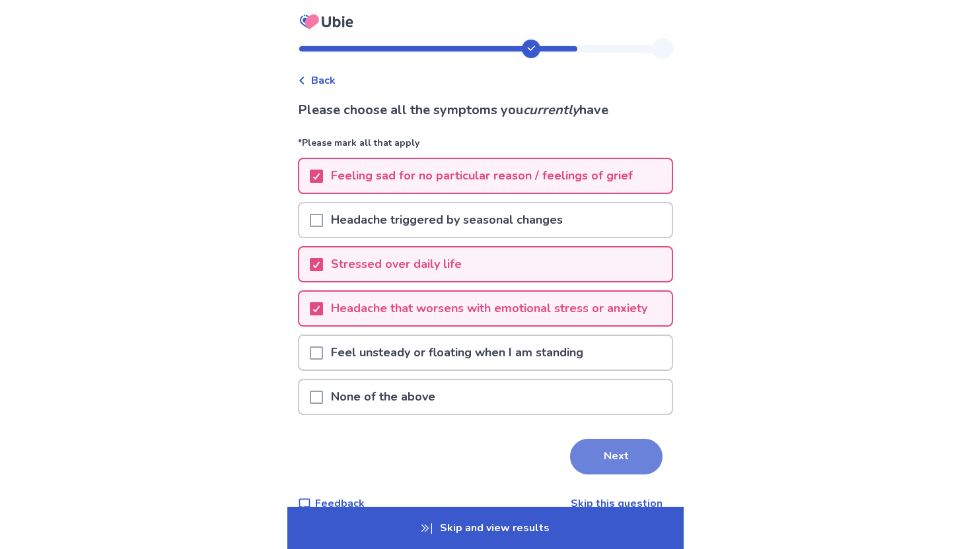
click at [584, 456] on button "Next" at bounding box center [616, 457] width 92 height 36
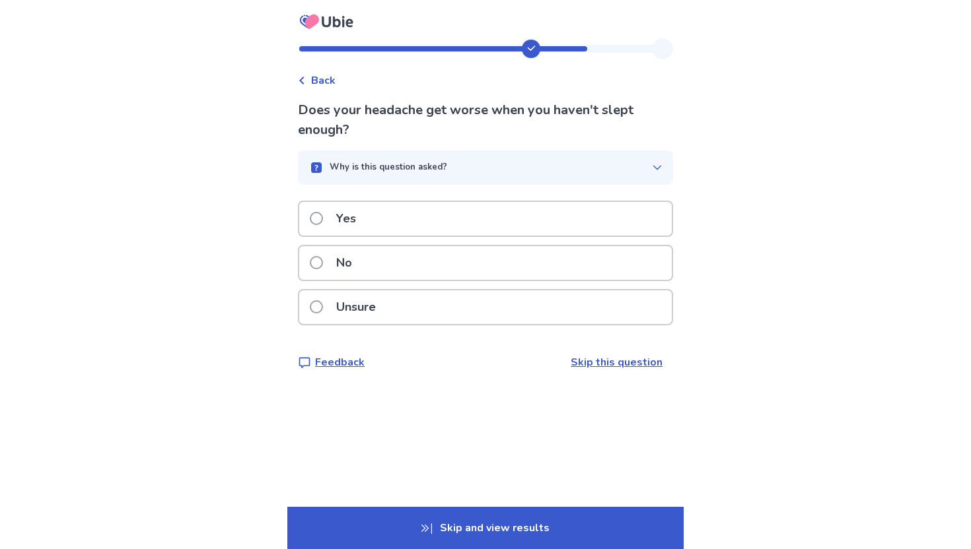
click at [574, 225] on div "Yes" at bounding box center [485, 219] width 372 height 34
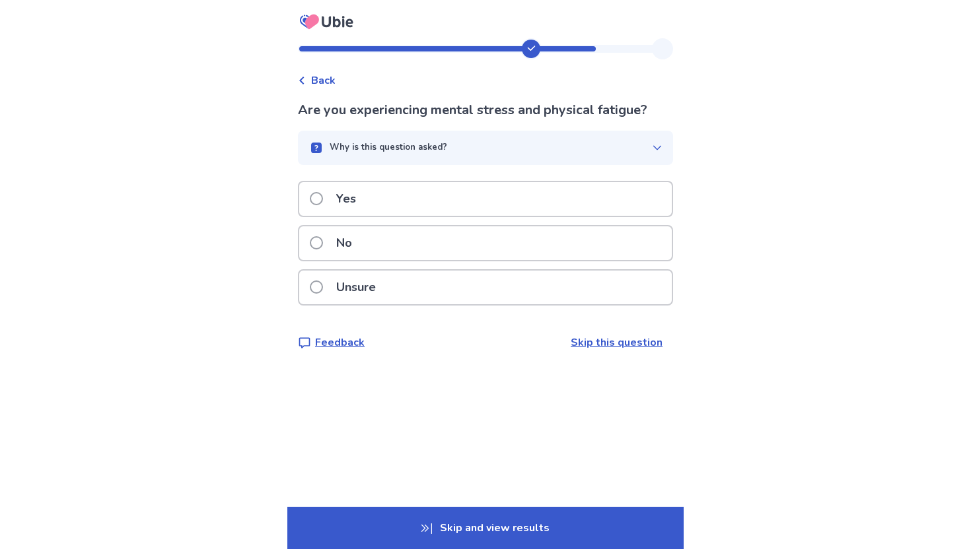
click at [578, 215] on div "Yes" at bounding box center [485, 199] width 372 height 34
click at [522, 304] on div "Unsure" at bounding box center [485, 288] width 372 height 34
click at [514, 195] on div "Yes" at bounding box center [485, 199] width 372 height 34
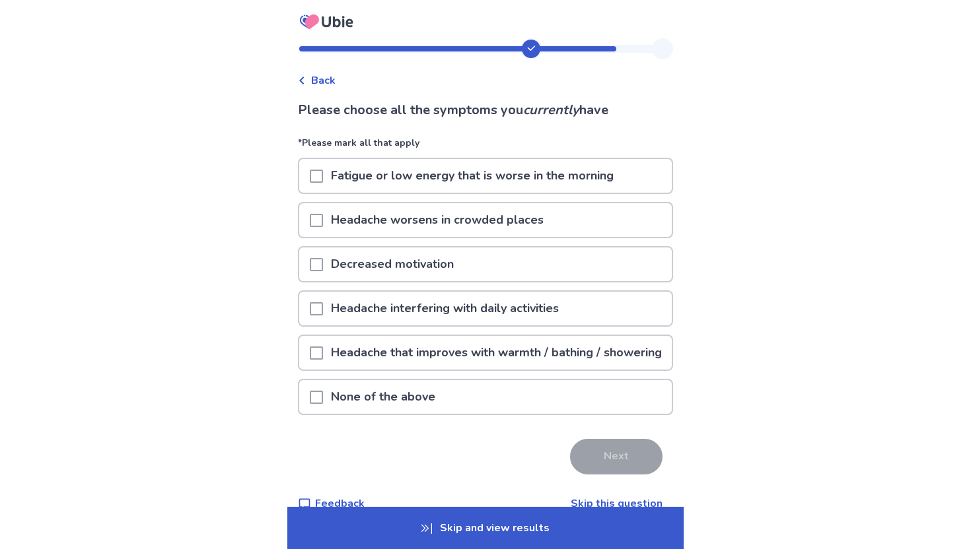
click at [461, 174] on p "Fatigue or low energy that is worse in the morning" at bounding box center [472, 176] width 298 height 34
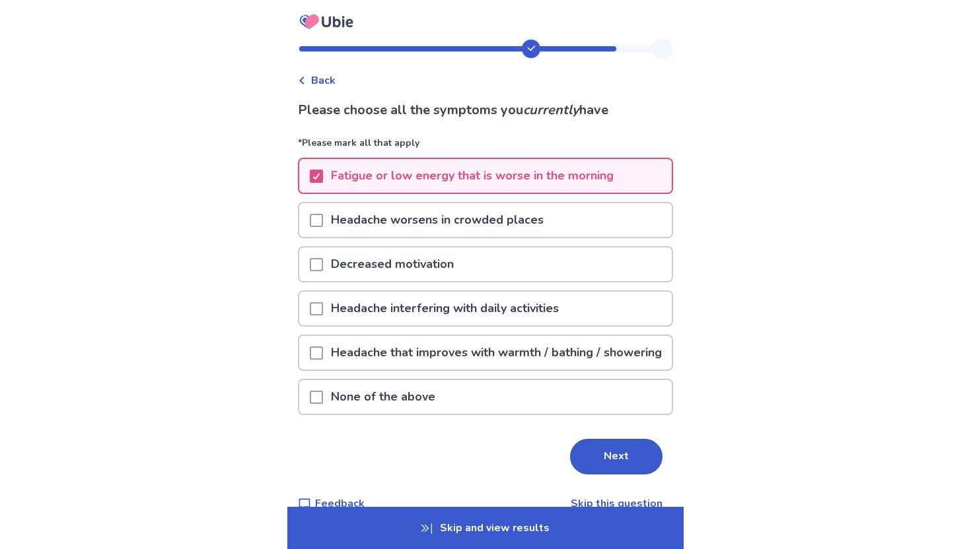
click at [464, 216] on p "Headache worsens in crowded places" at bounding box center [437, 220] width 228 height 34
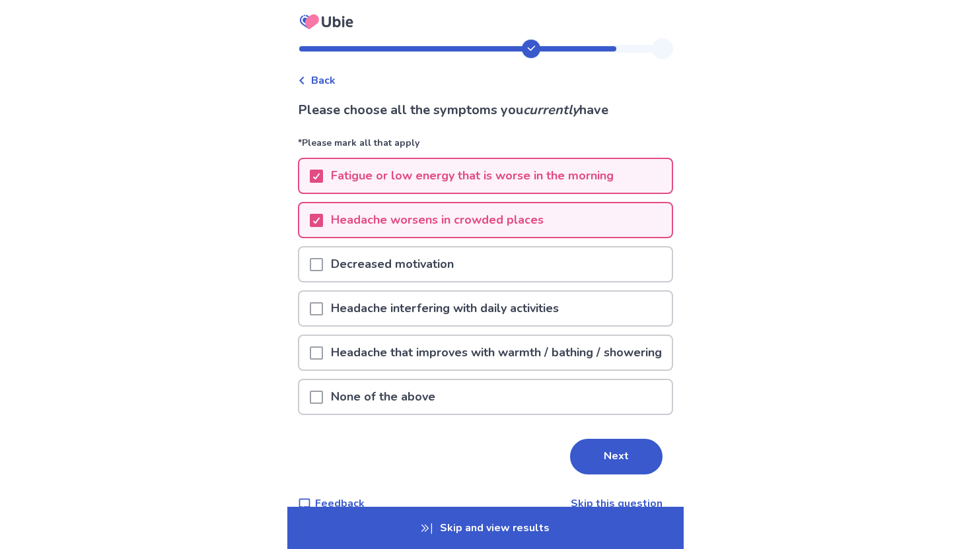
click at [539, 277] on div "Decreased motivation" at bounding box center [485, 265] width 372 height 34
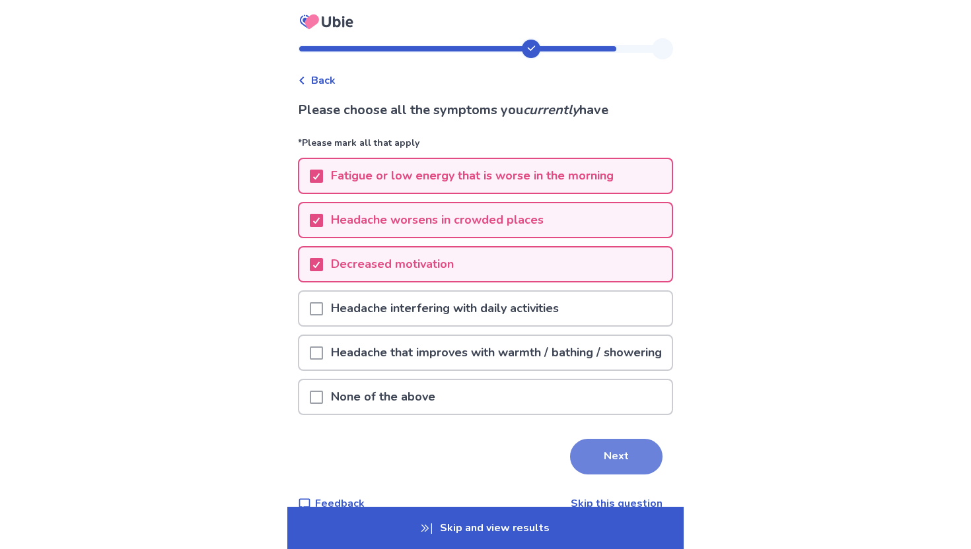
click at [574, 475] on button "Next" at bounding box center [616, 457] width 92 height 36
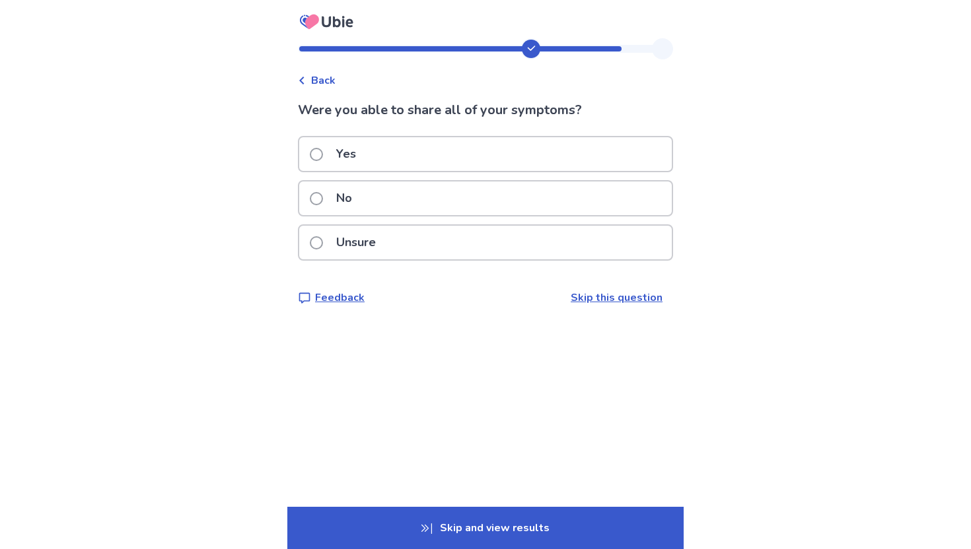
click at [473, 244] on div "Unsure" at bounding box center [485, 243] width 372 height 34
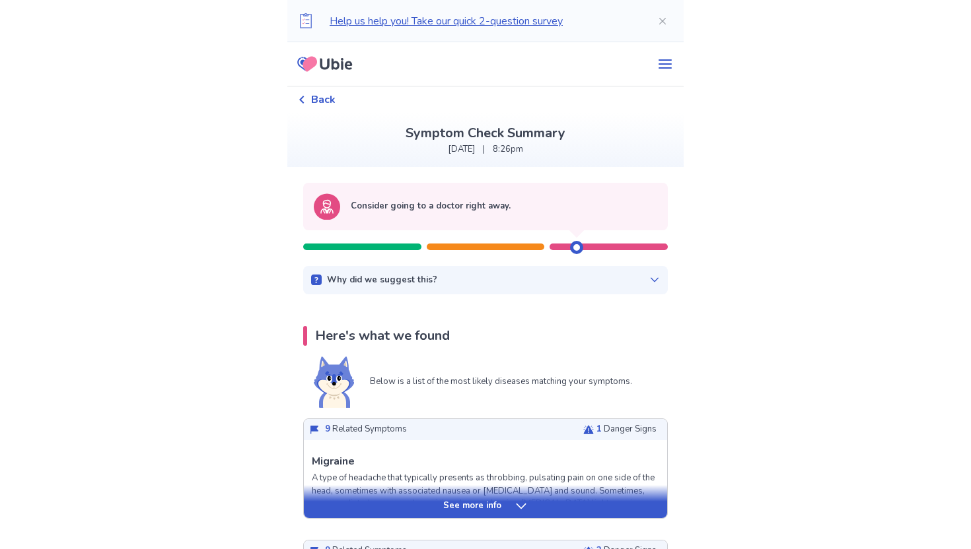
drag, startPoint x: 572, startPoint y: 245, endPoint x: 524, endPoint y: 250, distance: 48.4
click at [524, 250] on div "Consider going to a doctor right away." at bounding box center [485, 219] width 364 height 73
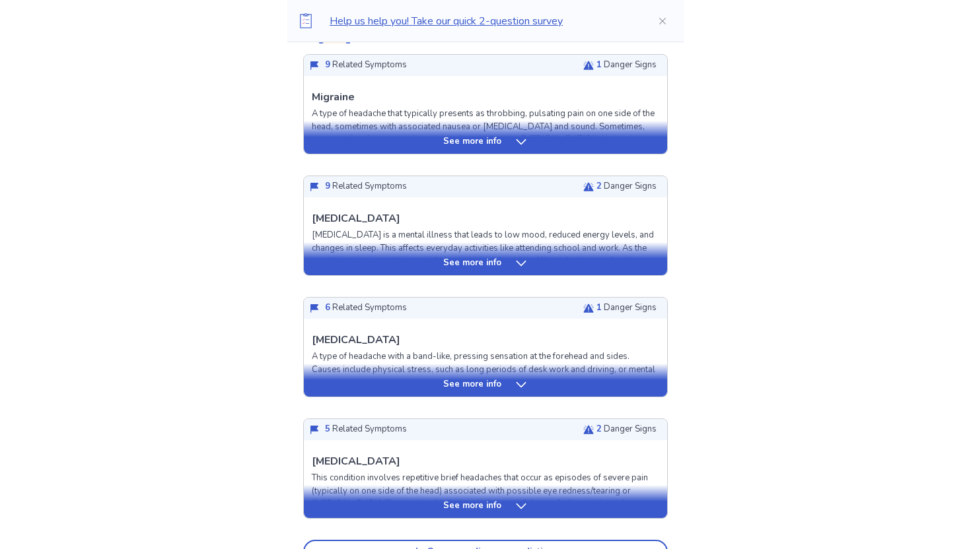
scroll to position [432, 0]
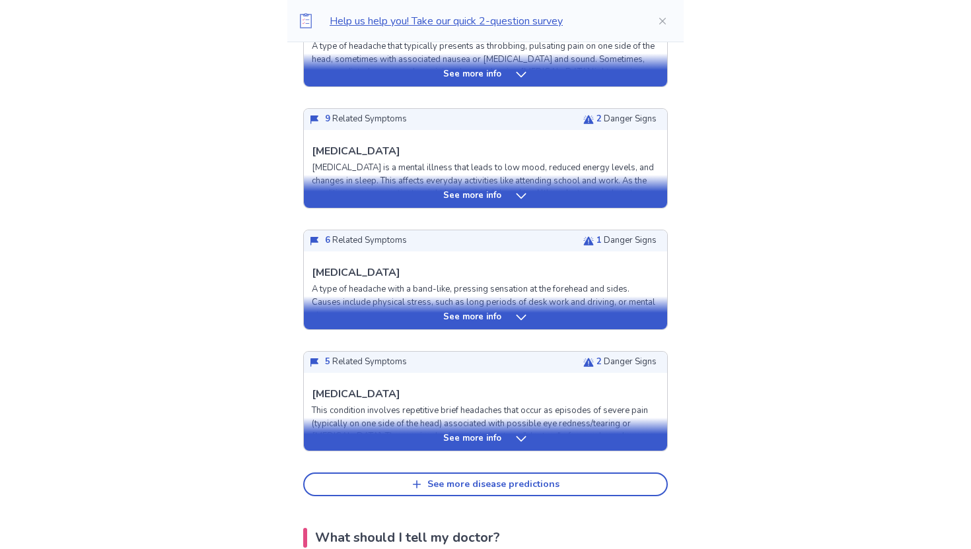
click at [520, 318] on icon at bounding box center [520, 317] width 13 height 13
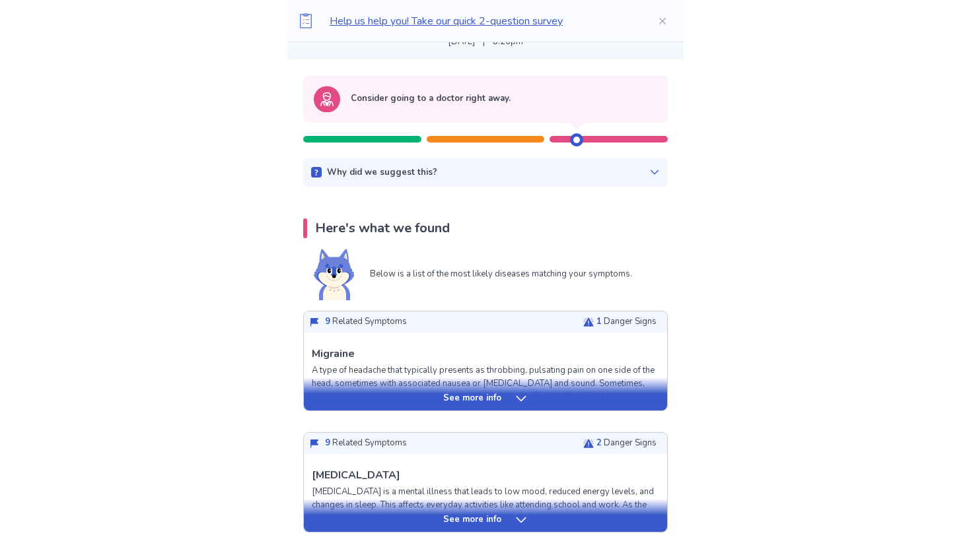
scroll to position [141, 0]
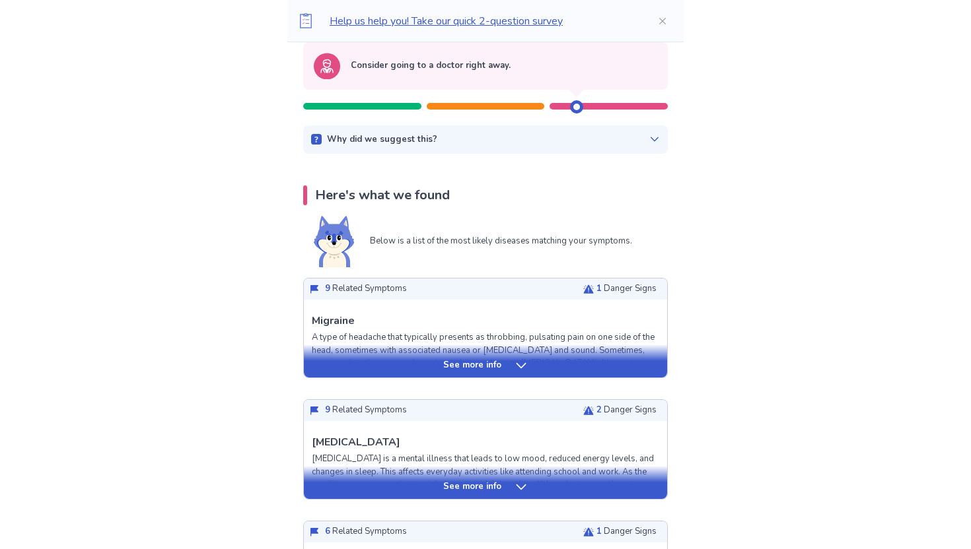
click at [511, 362] on div "See more info" at bounding box center [485, 365] width 363 height 13
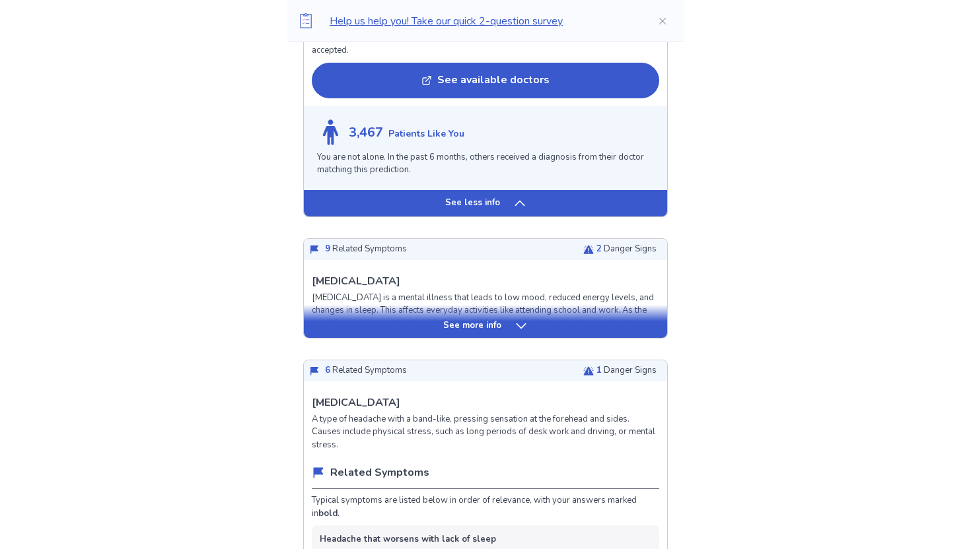
scroll to position [1443, 0]
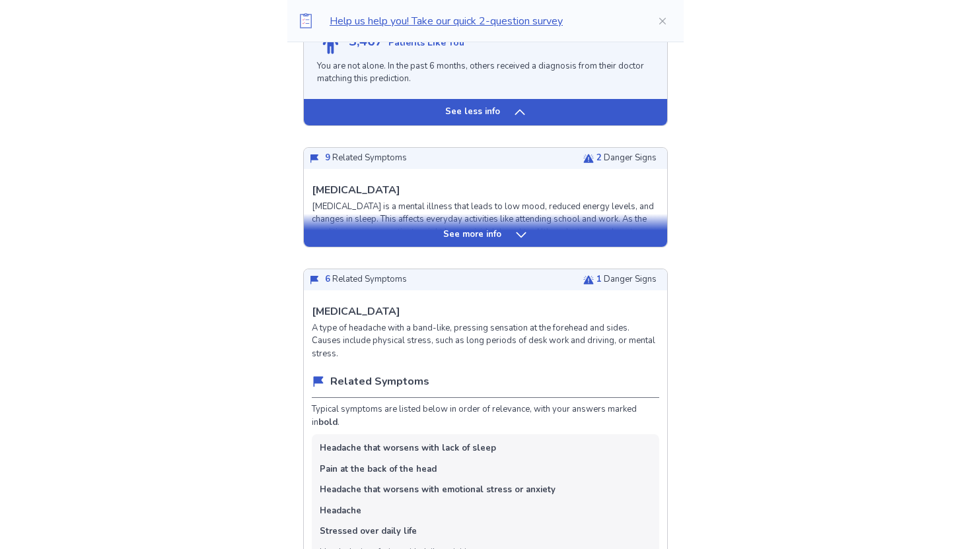
click at [469, 221] on div "See more info" at bounding box center [485, 230] width 363 height 33
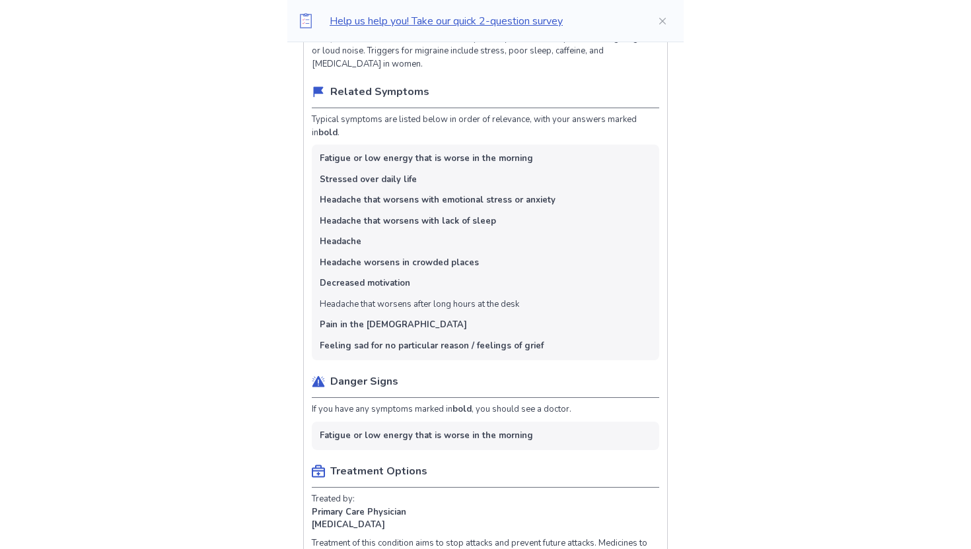
scroll to position [0, 0]
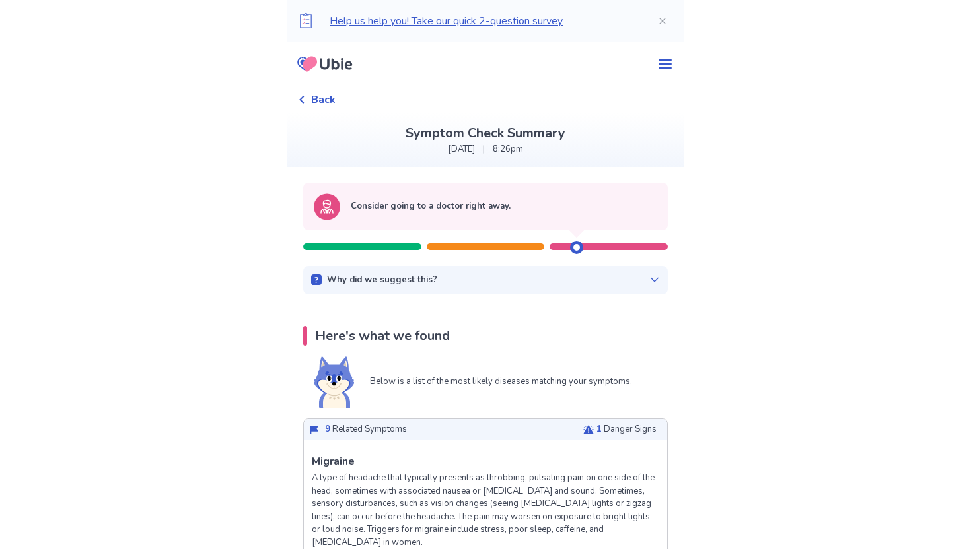
click at [425, 279] on p "Why did we suggest this?" at bounding box center [382, 280] width 110 height 13
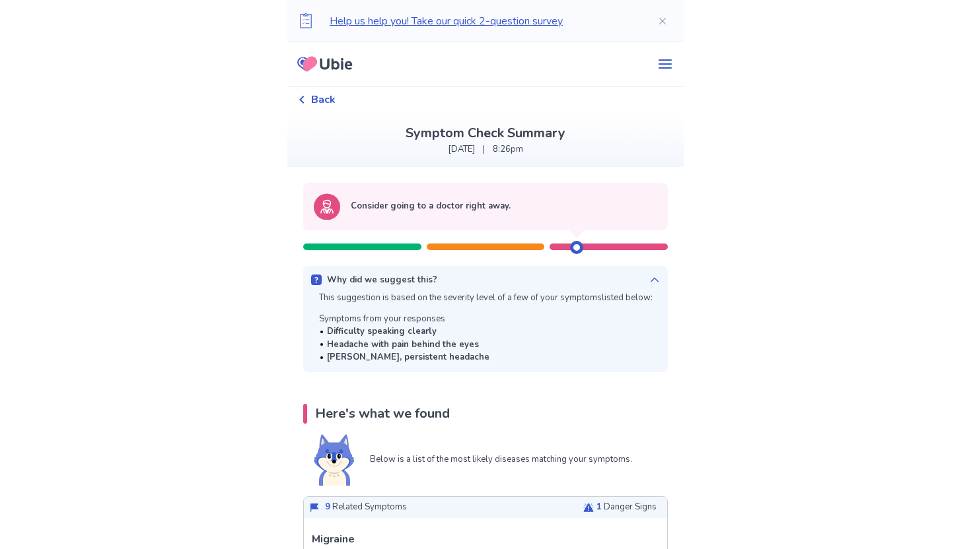
click at [440, 286] on div "Why did we suggest this?" at bounding box center [485, 280] width 349 height 13
